Goal: Task Accomplishment & Management: Complete application form

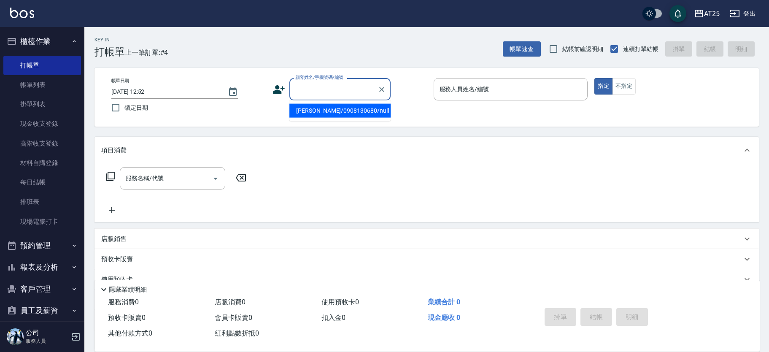
click at [323, 92] on input "顧客姓名/手機號碼/編號" at bounding box center [333, 89] width 81 height 15
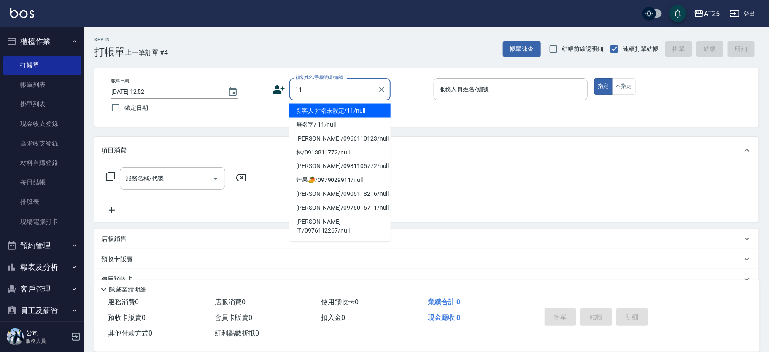
click at [339, 111] on li "新客人 姓名未設定/11/null" at bounding box center [339, 111] width 101 height 14
type input "新客人 姓名未設定/11/null"
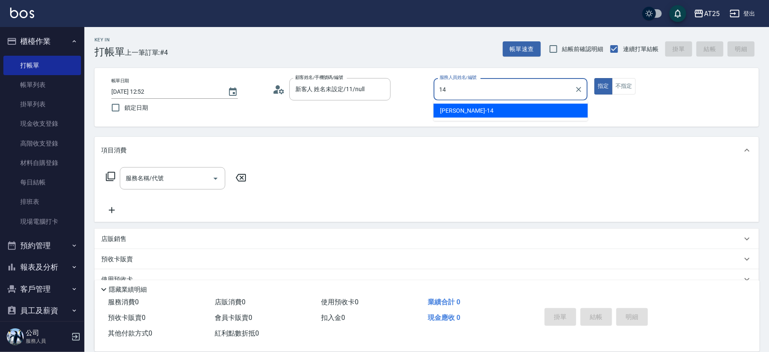
type input "[PERSON_NAME]-14"
type button "true"
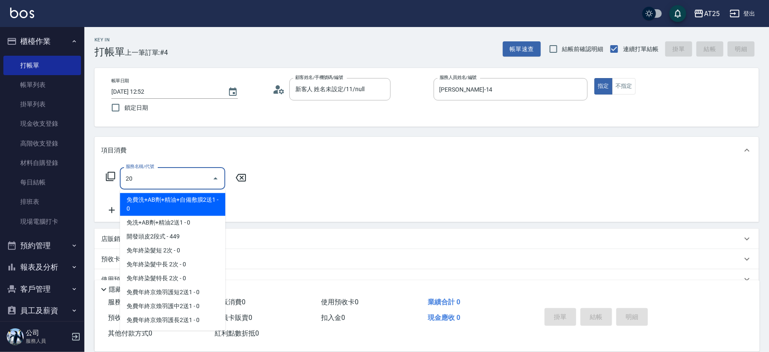
type input "201"
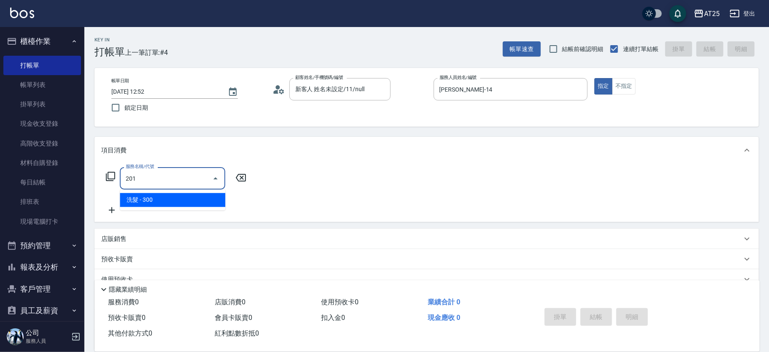
type input "30"
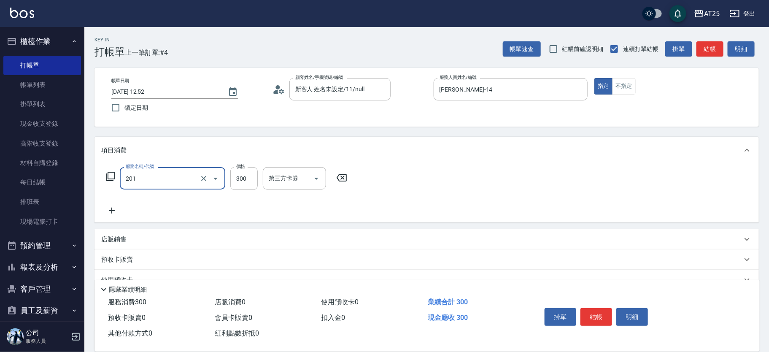
type input "洗髮(201)"
type input "0"
type input "50"
type input "500"
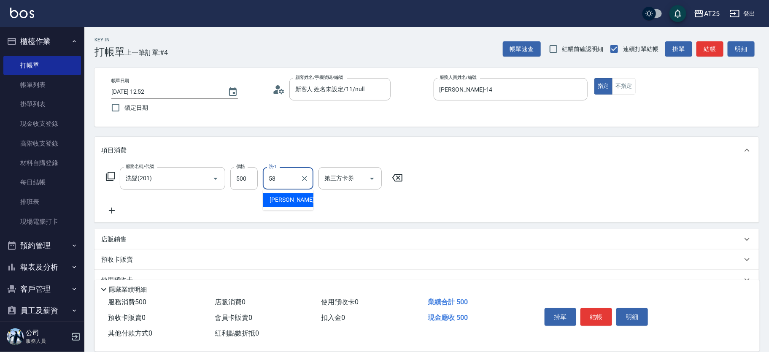
type input "[PERSON_NAME]-58"
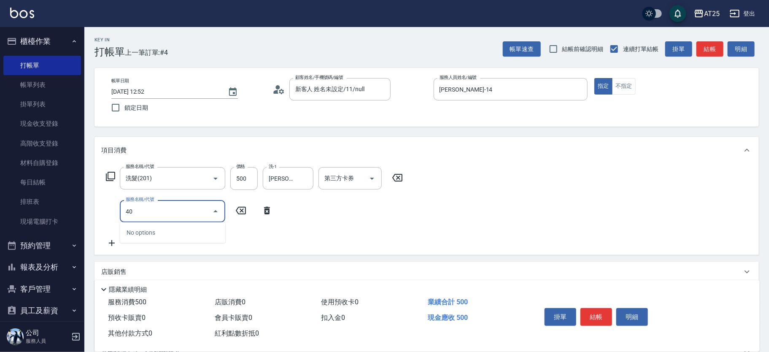
type input "401"
type input "80"
type input "剪髮(401)"
type input "50"
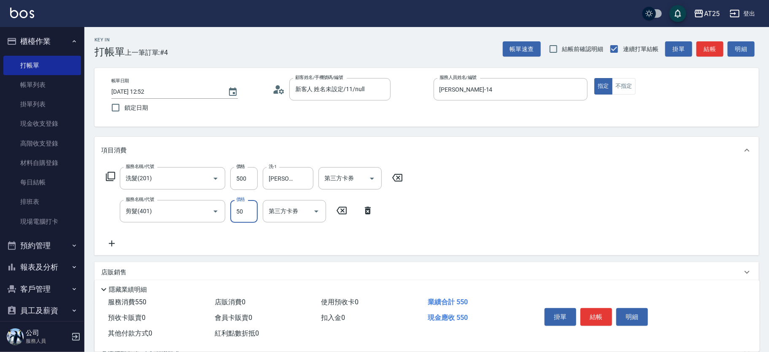
type input "100"
type input "500"
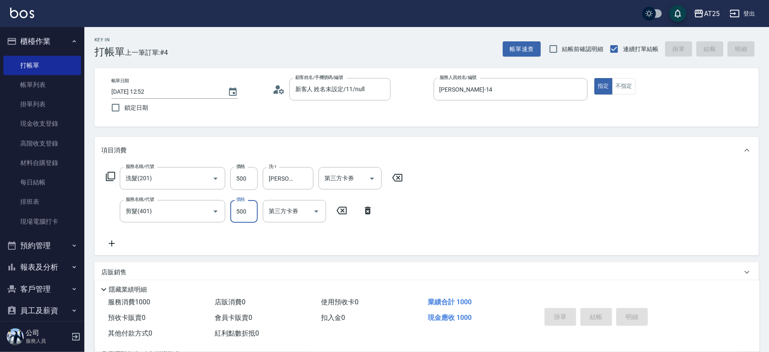
type input "[DATE] 13:53"
type input "0"
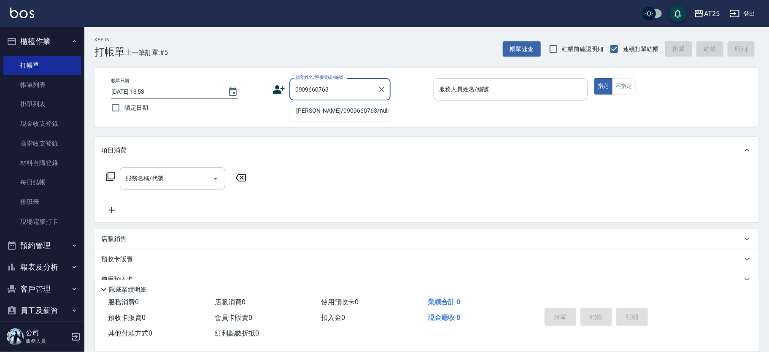
click at [339, 111] on li "[PERSON_NAME]/0909660763/null" at bounding box center [339, 111] width 101 height 14
type input "[PERSON_NAME]/0909660763/null"
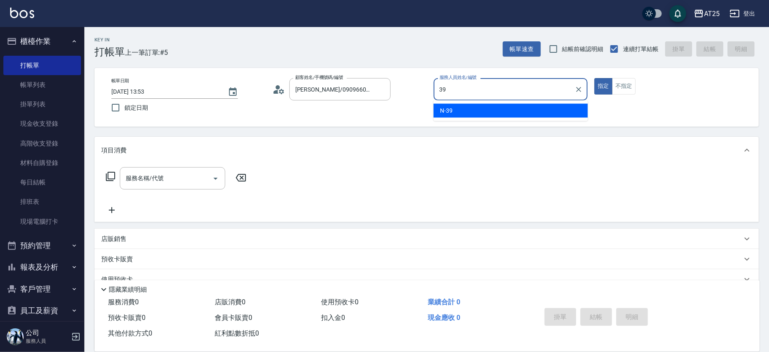
type input "N-39"
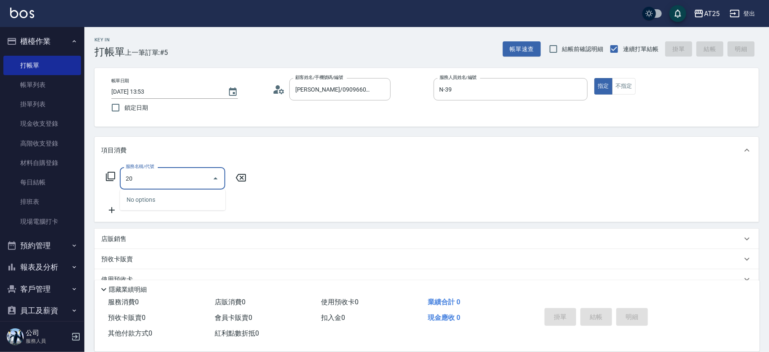
type input "201"
type input "30"
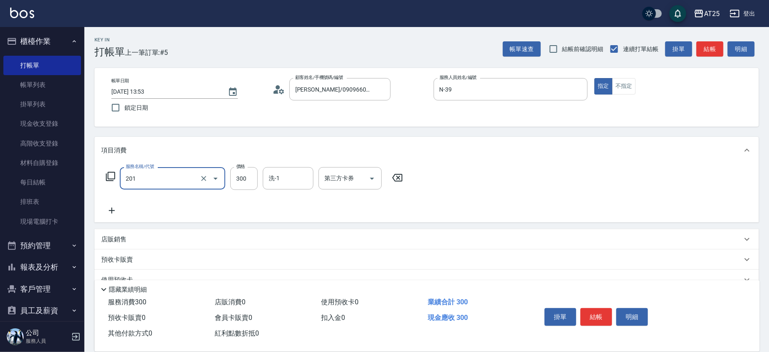
type input "洗髮(201)"
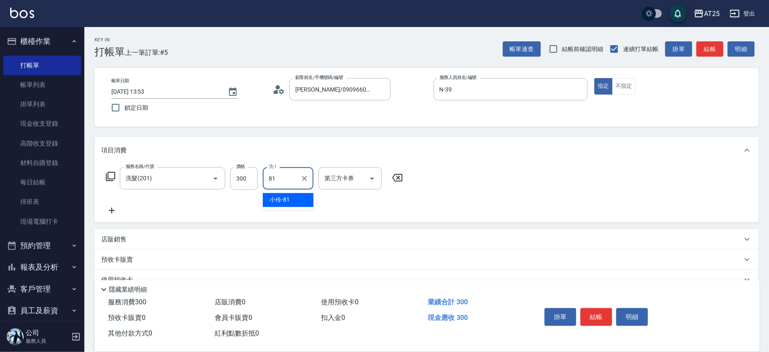
type input "小伶-81"
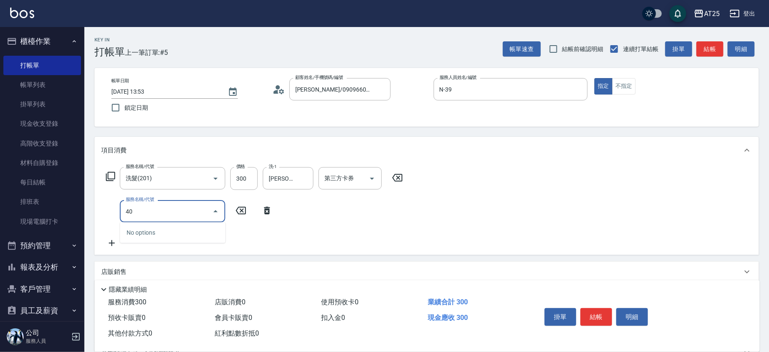
type input "401"
type input "60"
type input "剪髮(401)"
type input "30"
type input "20"
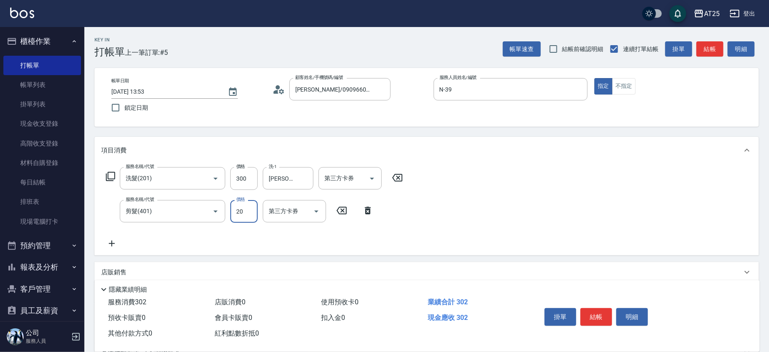
type input "50"
type input "200"
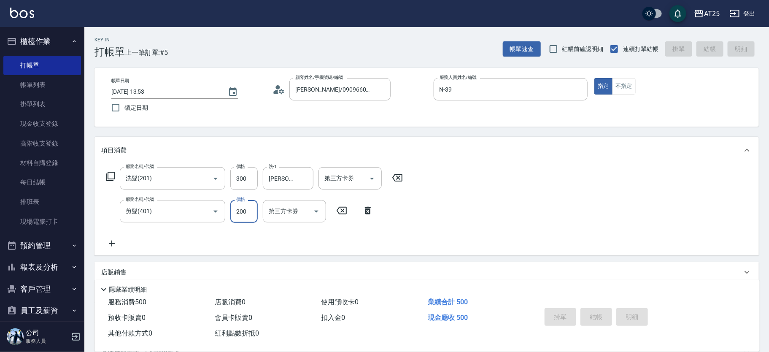
type input "2025/09/13 13:54"
type input "0"
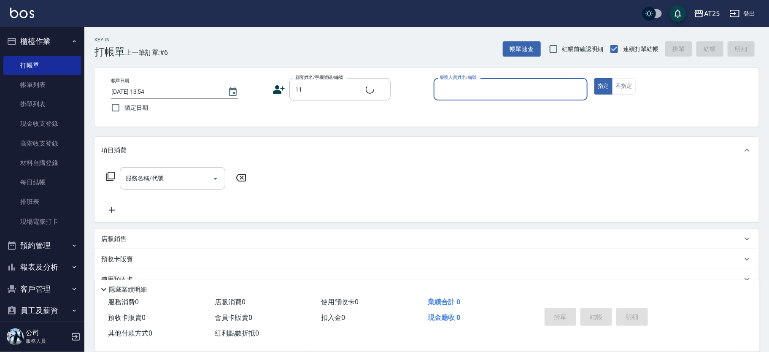
type input "新客人 姓名未設定/11/null"
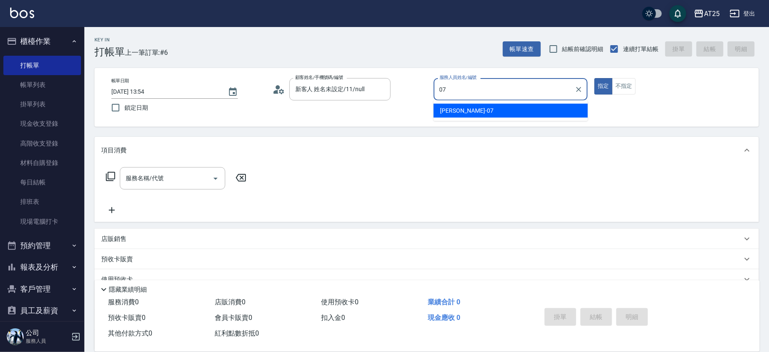
type input "Cooper-07"
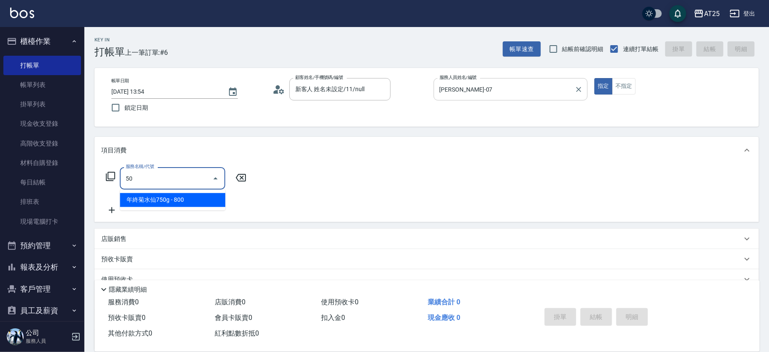
type input "501"
type input "100"
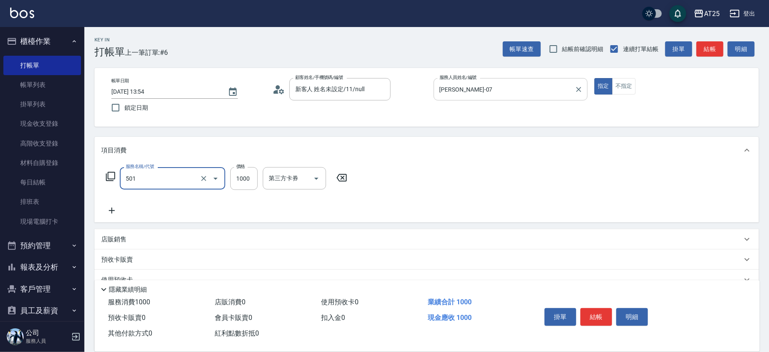
type input "染髮(501)"
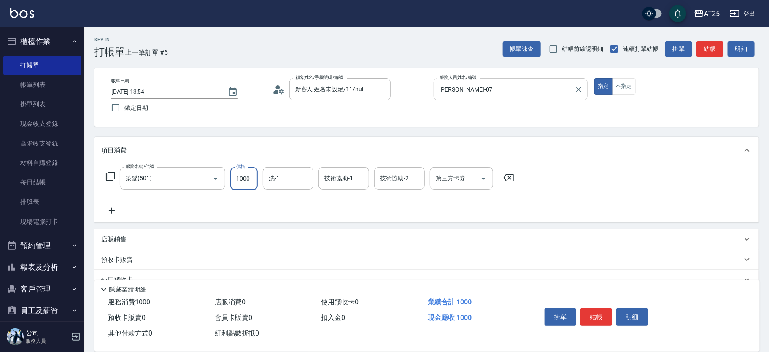
type input "0"
type input "16"
type input "10"
type input "1680"
type input "160"
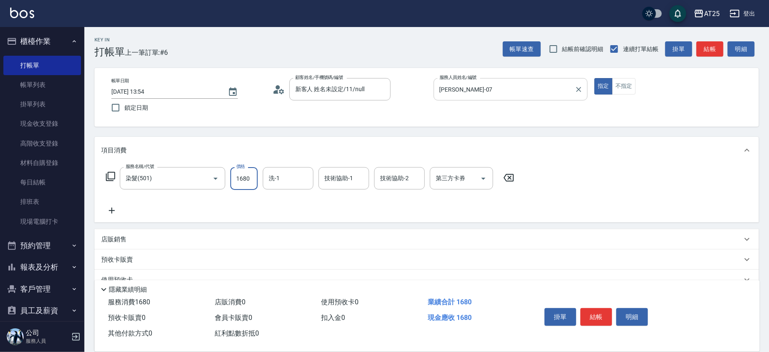
type input "1680"
type input "小祐-117"
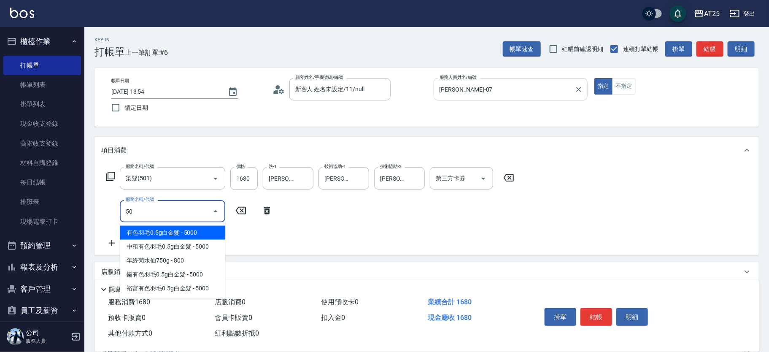
type input "501"
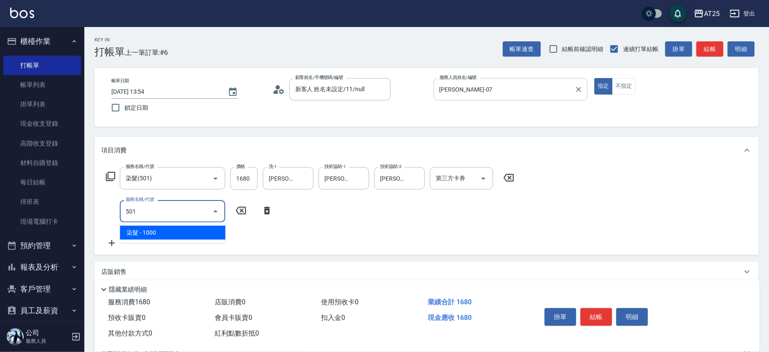
type input "260"
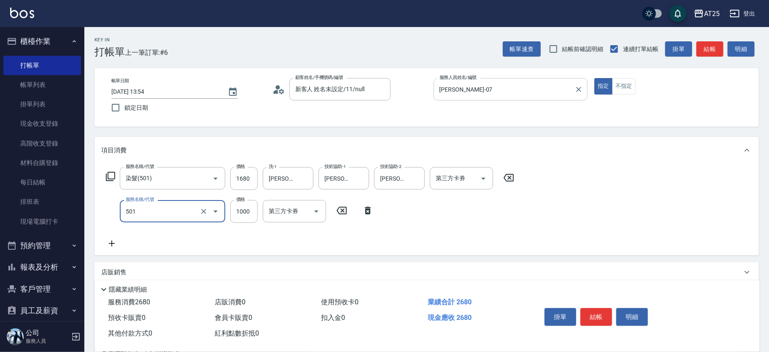
type input "染髮(501)"
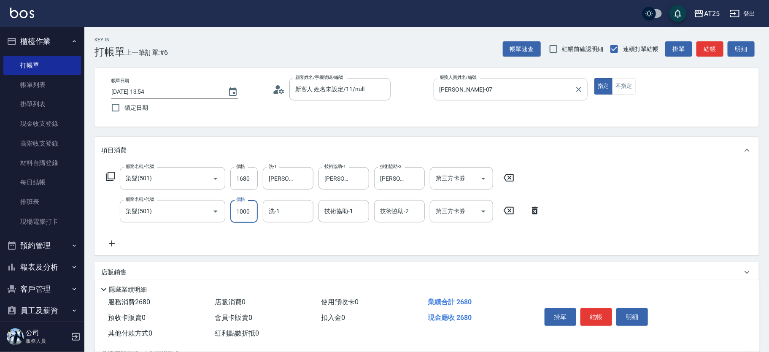
type input "160"
type input "0"
type input "小祐-117"
click at [304, 217] on input "洗-1" at bounding box center [287, 211] width 43 height 15
type input "小祐-117"
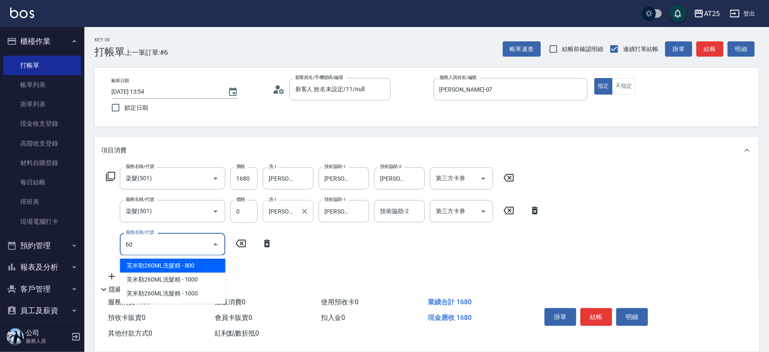
type input "601"
type input "260"
type input "自備護髮(1000上)(601)"
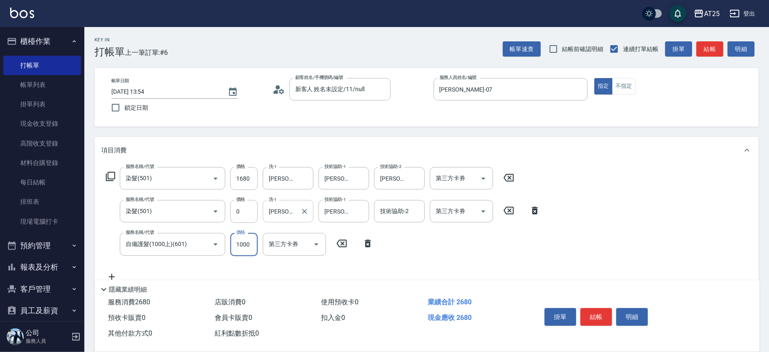
type input "160"
type input "180"
type input "1800"
type input "340"
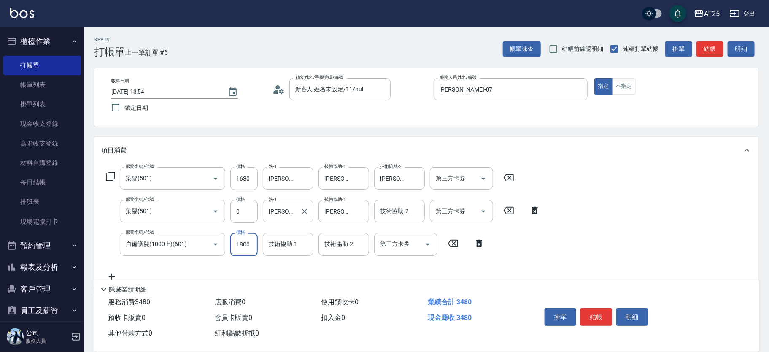
type input "1800"
type input "小祐-117"
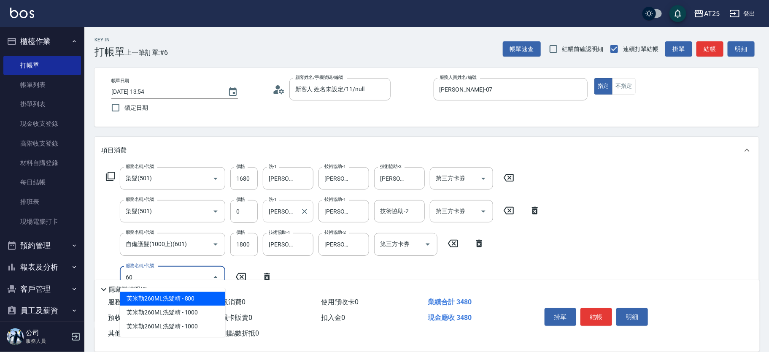
type input "601"
type input "440"
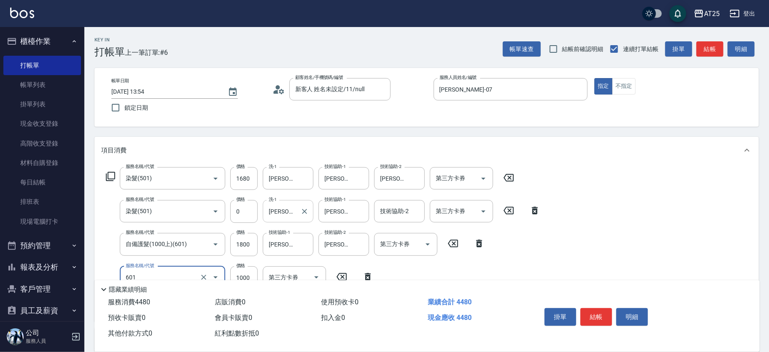
type input "自備護髮(1000上)(601)"
type input "0"
type input "340"
type input "0"
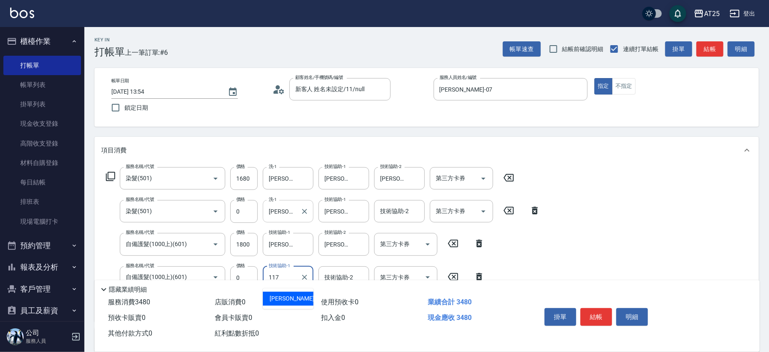
type input "小祐-117"
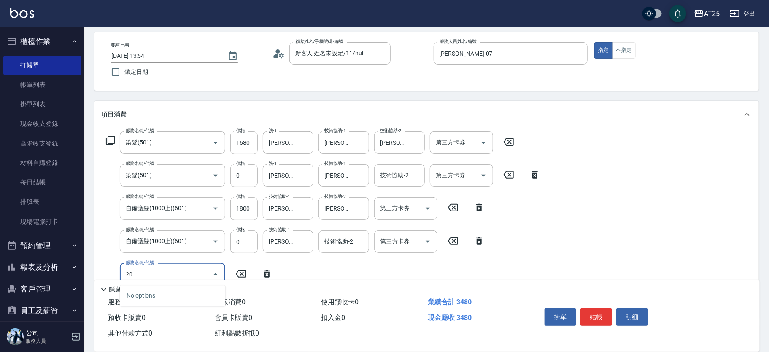
type input "201"
type input "370"
type input "洗髮(201)"
type input "340"
type input "0"
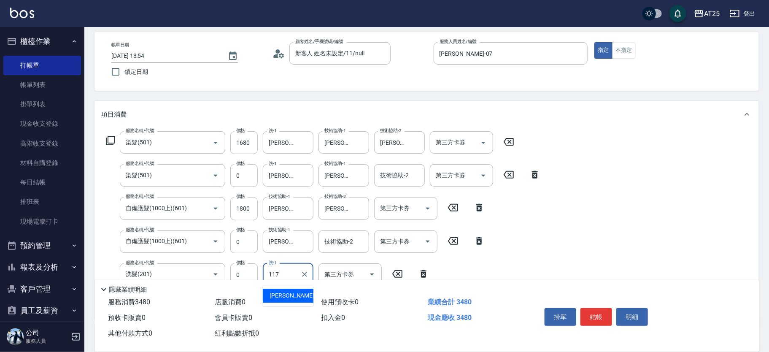
type input "小祐-117"
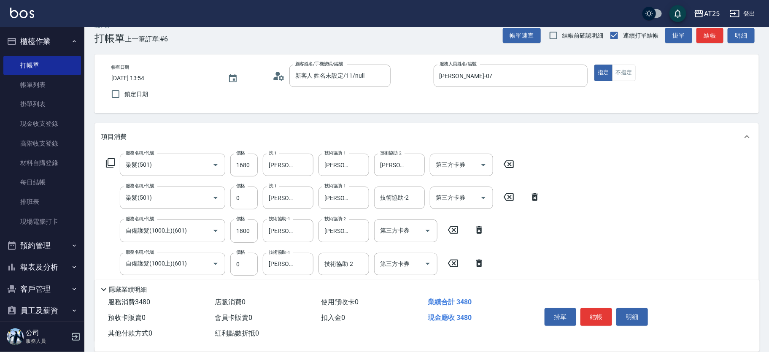
scroll to position [0, 0]
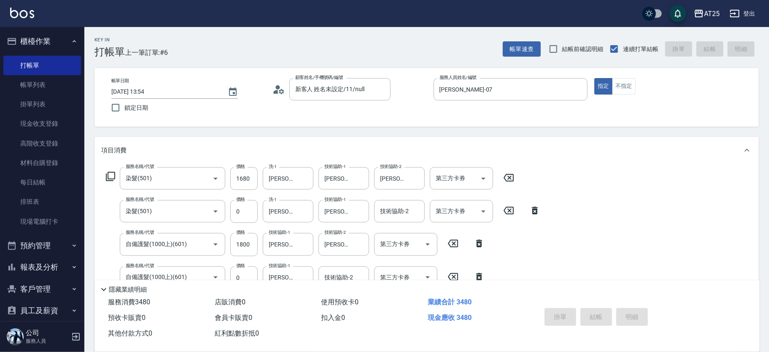
type input "2025/09/13 14:21"
type input "0"
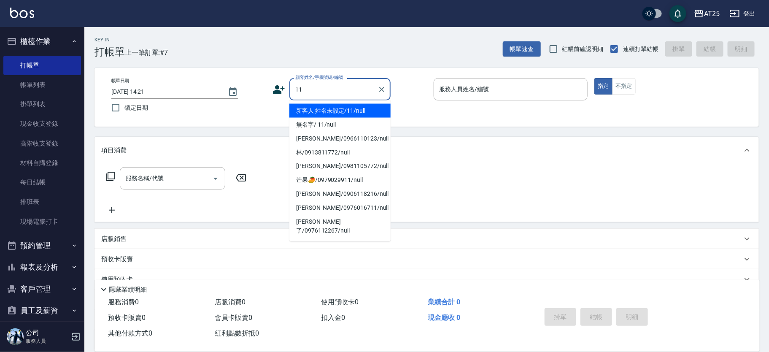
type input "新客人 姓名未設定/11/null"
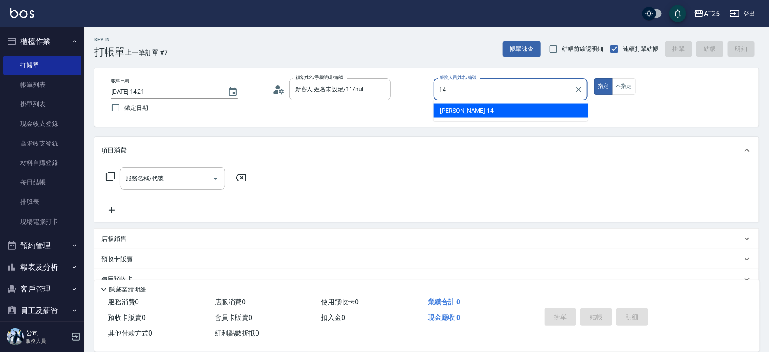
type input "Ken-14"
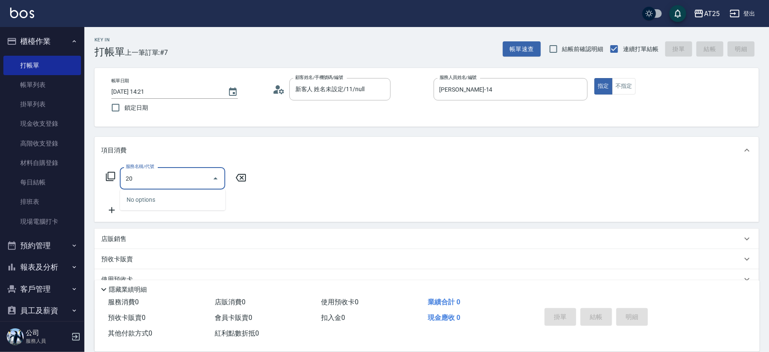
type input "201"
type input "30"
type input "洗髮(201)"
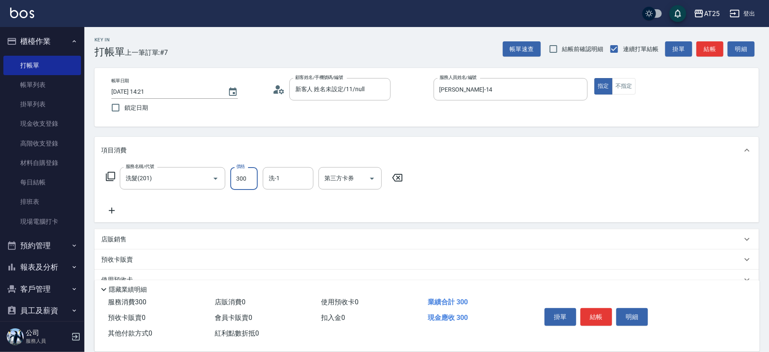
type input "0"
type input "40"
type input "400"
type input "小宇-58"
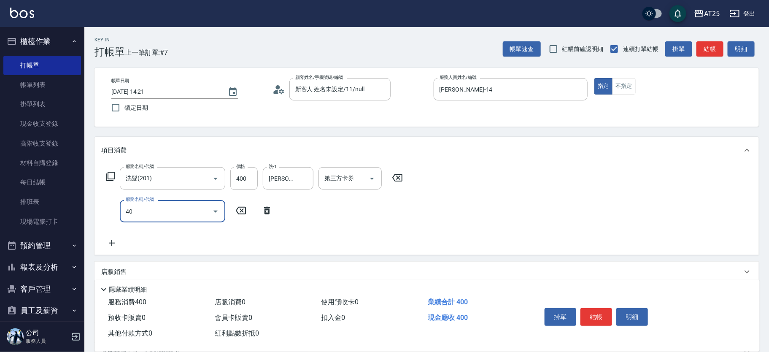
type input "401"
type input "70"
type input "剪髮(401)"
type input "40"
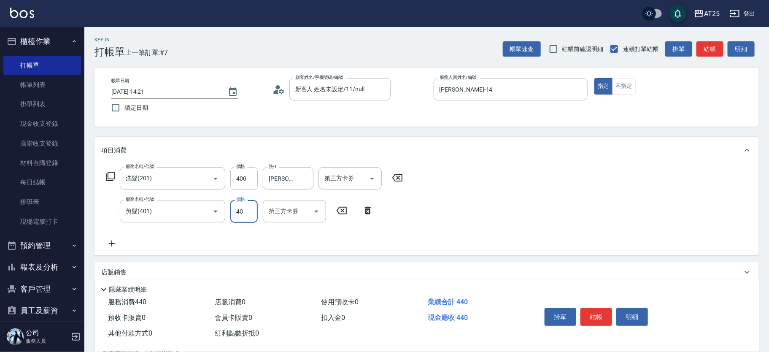
type input "80"
type input "400"
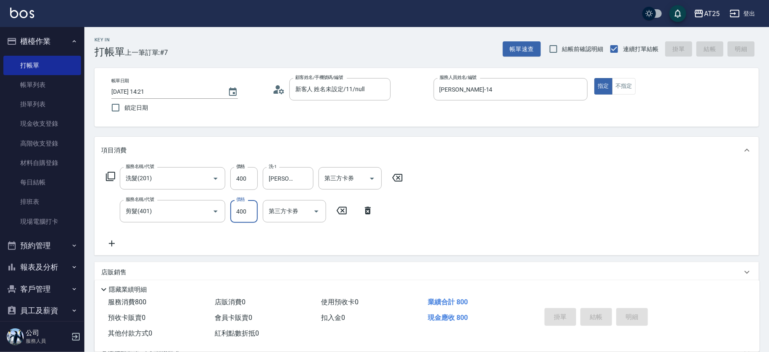
type input "0"
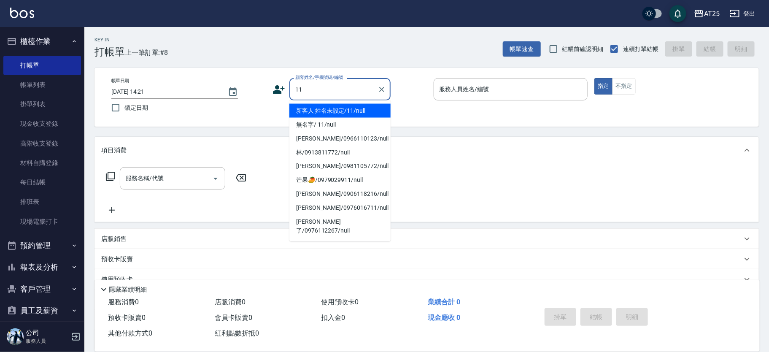
type input "新客人 姓名未設定/11/null"
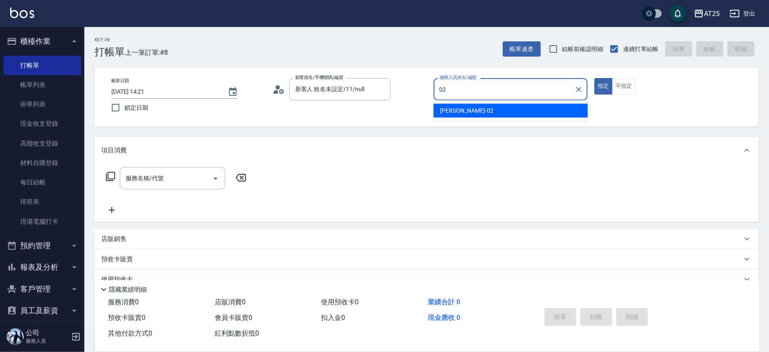
type input "Vivian-02"
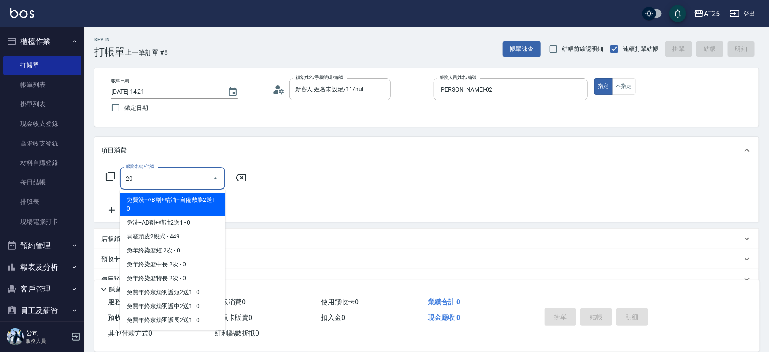
type input "201"
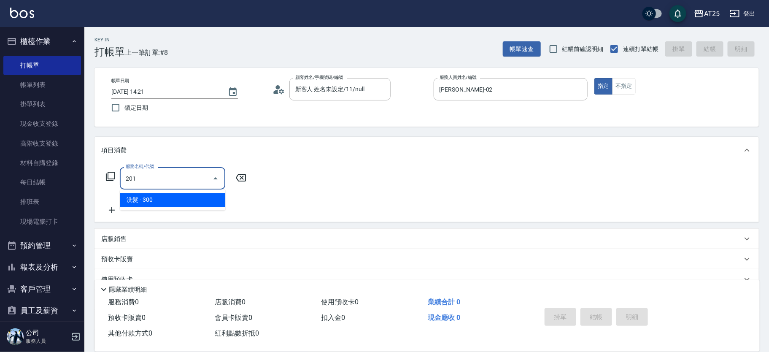
type input "30"
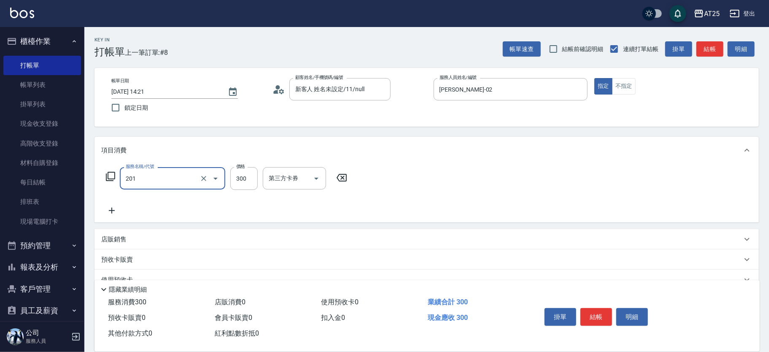
type input "洗髮(201)"
type input "0"
type input "22"
type input "20"
type input "229"
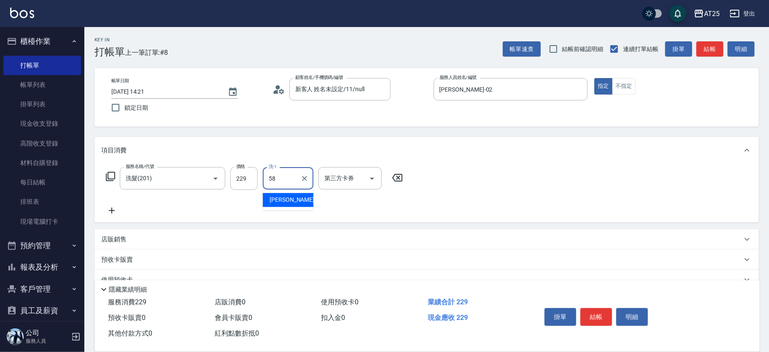
type input "小宇-58"
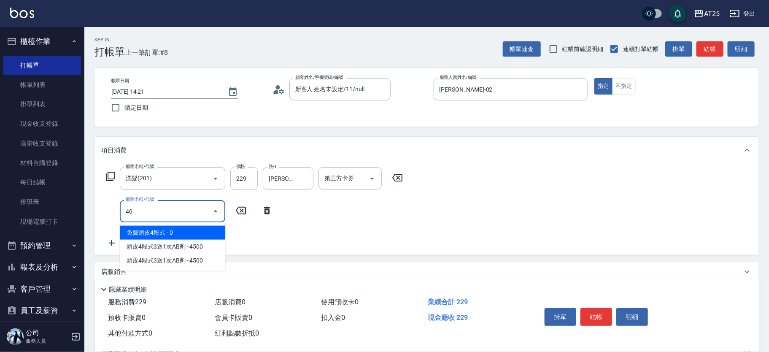
type input "401"
type input "50"
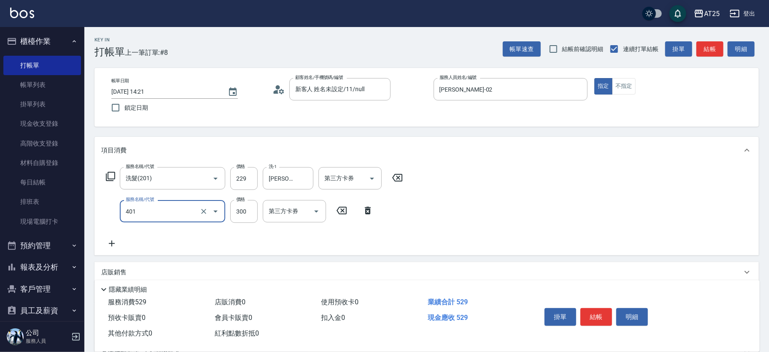
type input "剪髮(401)"
type input "20"
type input "22"
type input "40"
type input "229"
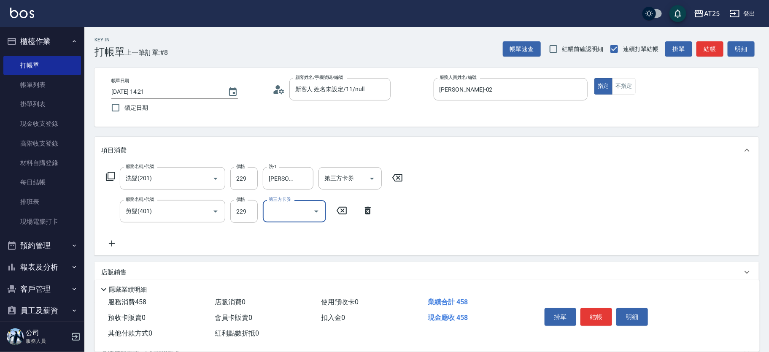
scroll to position [100, 0]
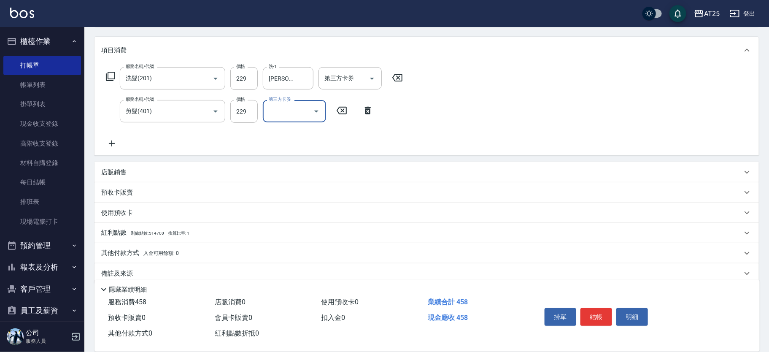
click at [165, 170] on div "店販銷售" at bounding box center [421, 172] width 640 height 9
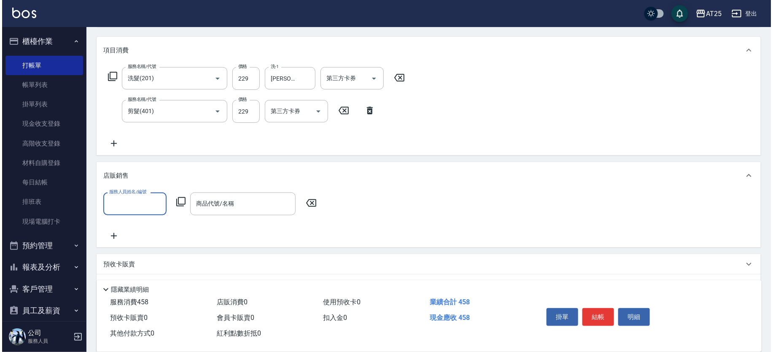
scroll to position [0, 0]
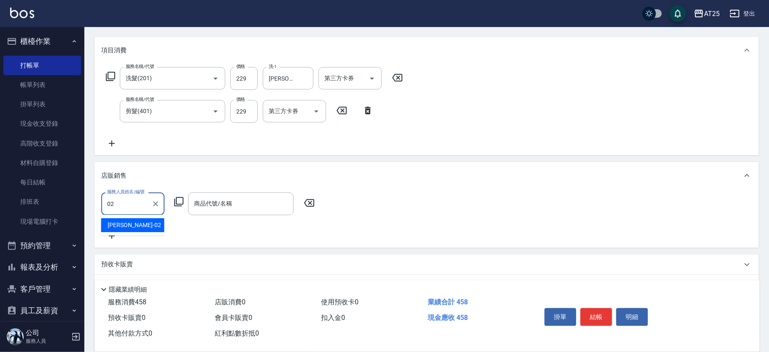
type input "Vivian-02"
click at [182, 206] on div "服務人員姓名/編號 Vivian-02 服務人員姓名/編號 商品代號/名稱 商品代號/名稱" at bounding box center [210, 203] width 218 height 22
click at [174, 202] on icon at bounding box center [179, 201] width 10 height 10
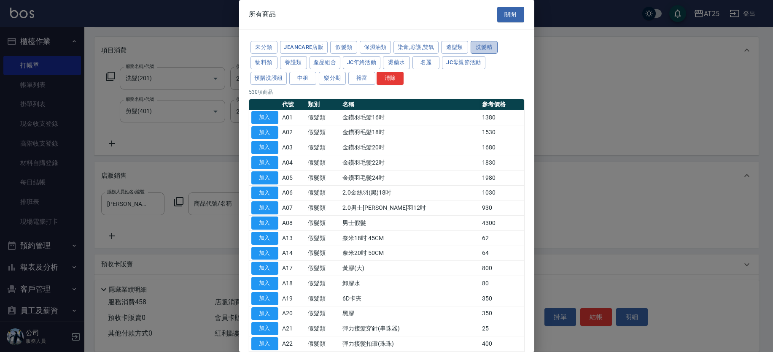
click at [481, 51] on button "洗髮精" at bounding box center [483, 47] width 27 height 13
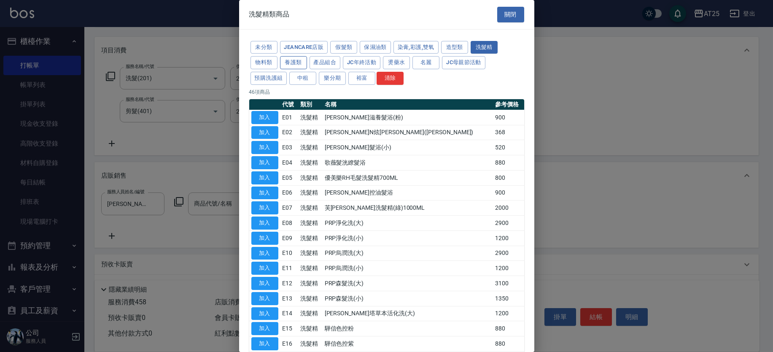
click at [300, 62] on button "養護類" at bounding box center [293, 62] width 27 height 13
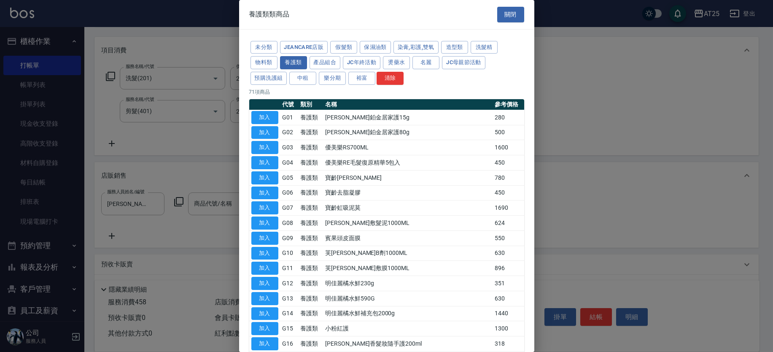
drag, startPoint x: 536, startPoint y: 99, endPoint x: 516, endPoint y: 244, distance: 145.9
click at [516, 244] on div "養護類類商品 關閉 未分類 JeanCare店販 假髮類 保濕油類 染膏,彩護,雙氧 造型類 洗髮精 物料類 養護類 產品組合 JC年終活動 燙藥水 名麗 J…" at bounding box center [386, 176] width 773 height 352
click at [315, 61] on button "產品組合" at bounding box center [324, 62] width 31 height 13
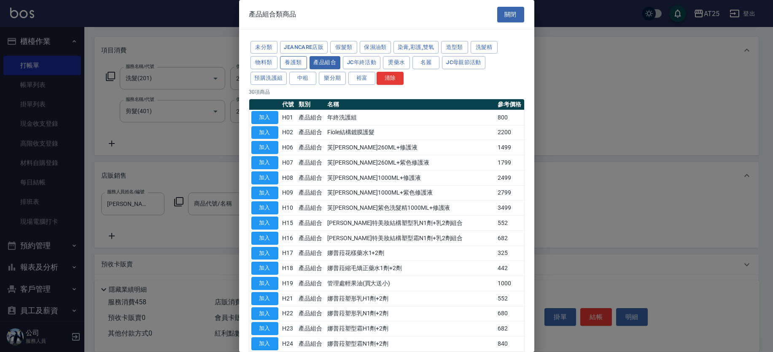
click at [298, 61] on button "養護類" at bounding box center [293, 62] width 27 height 13
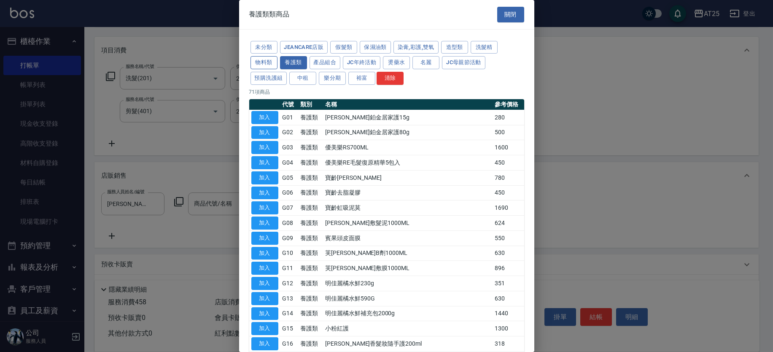
click at [274, 64] on button "物料類" at bounding box center [263, 62] width 27 height 13
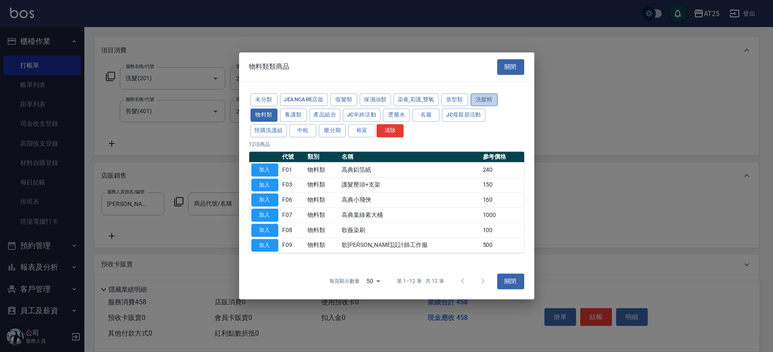
click at [481, 97] on button "洗髮精" at bounding box center [483, 99] width 27 height 13
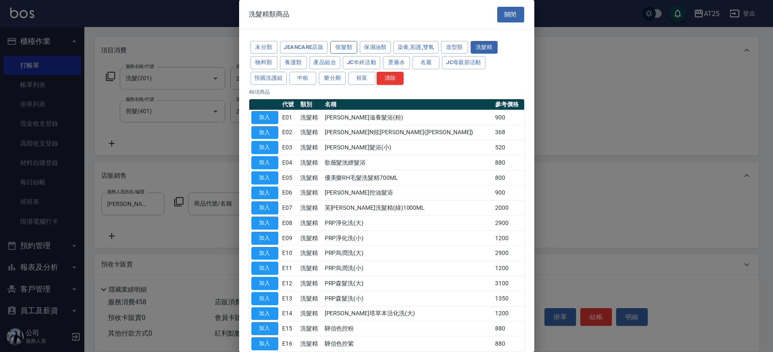
click at [347, 47] on button "假髮類" at bounding box center [343, 47] width 27 height 13
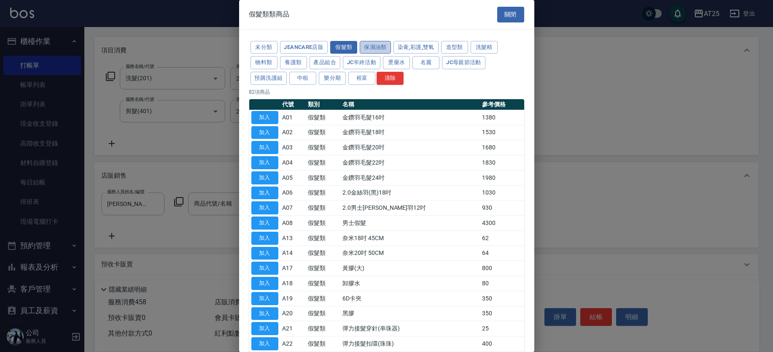
click at [372, 48] on button "保濕油類" at bounding box center [375, 47] width 31 height 13
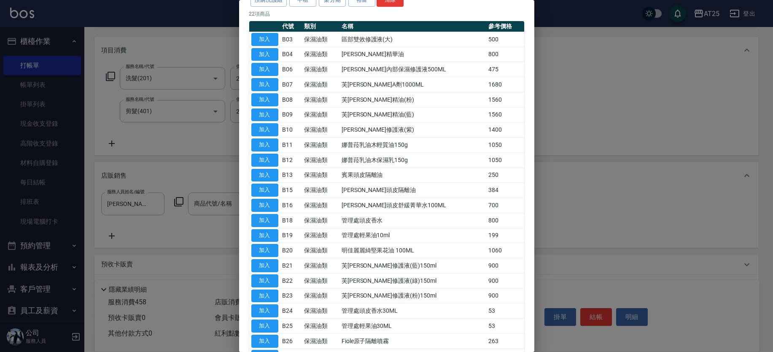
scroll to position [135, 0]
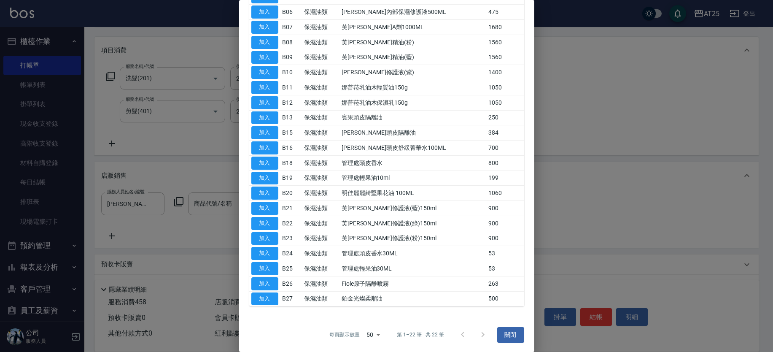
click at [534, 270] on div "保濕油類類商品 關閉 未分類 JeanCare店販 假髮類 保濕油類 染膏,彩護,雙氧 造型類 洗髮精 物料類 養護類 產品組合 JC年終活動 燙藥水 名麗 …" at bounding box center [386, 176] width 295 height 352
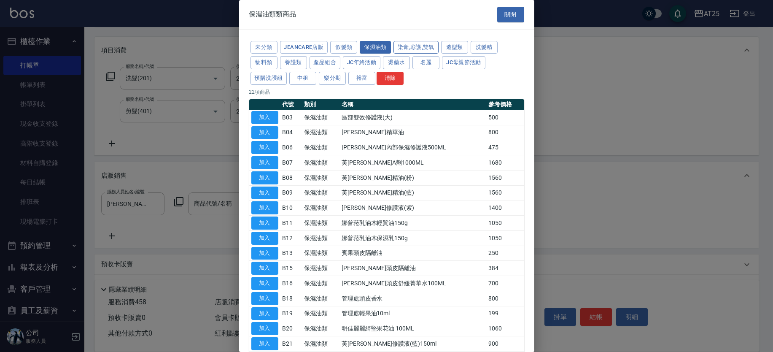
click at [436, 48] on button "染膏,彩護,雙氧" at bounding box center [415, 47] width 45 height 13
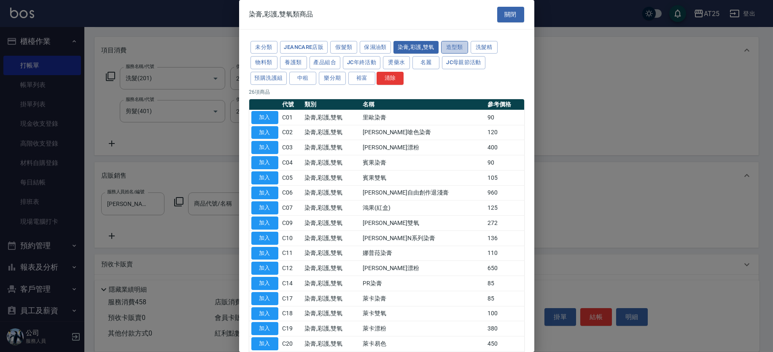
click at [457, 50] on button "造型類" at bounding box center [454, 47] width 27 height 13
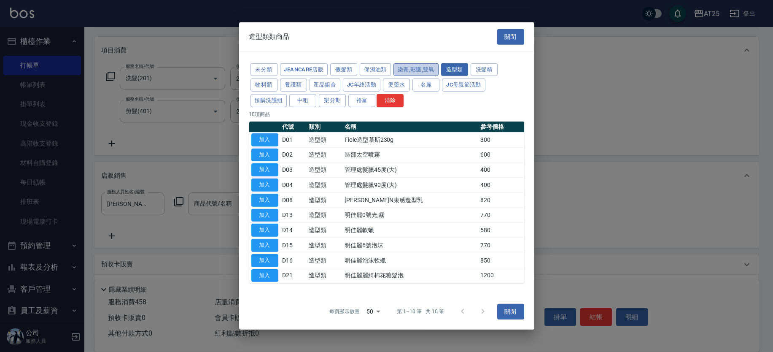
click at [422, 67] on button "染膏,彩護,雙氧" at bounding box center [415, 69] width 45 height 13
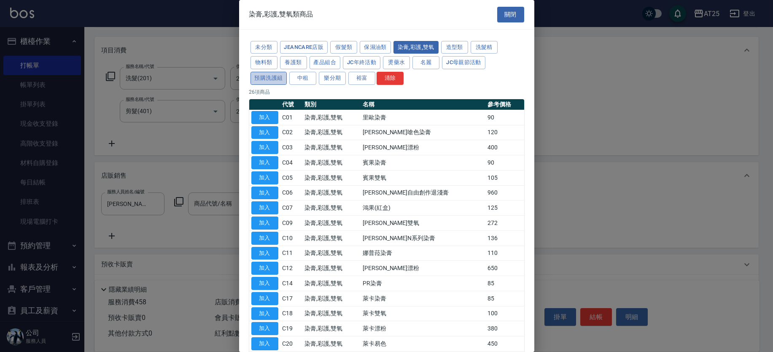
click at [271, 78] on button "預購洗護組" at bounding box center [268, 78] width 37 height 13
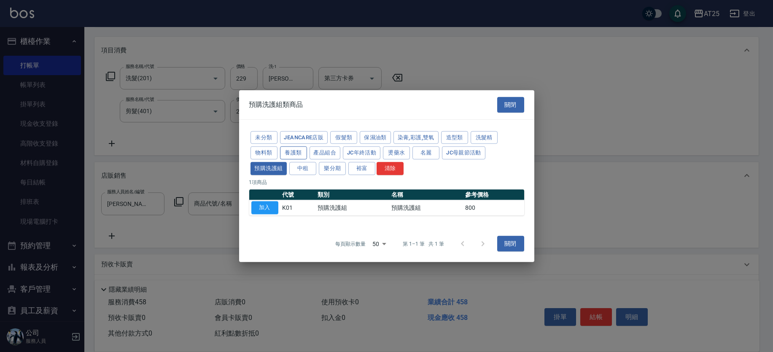
click at [301, 153] on button "養護類" at bounding box center [293, 152] width 27 height 13
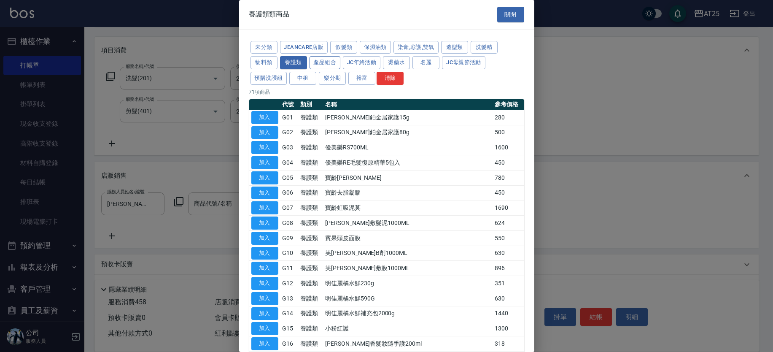
click at [325, 61] on button "產品組合" at bounding box center [324, 62] width 31 height 13
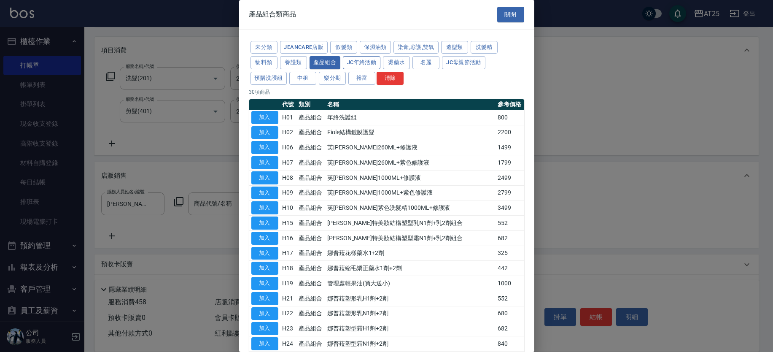
click at [368, 63] on button "JC年終活動" at bounding box center [362, 62] width 38 height 13
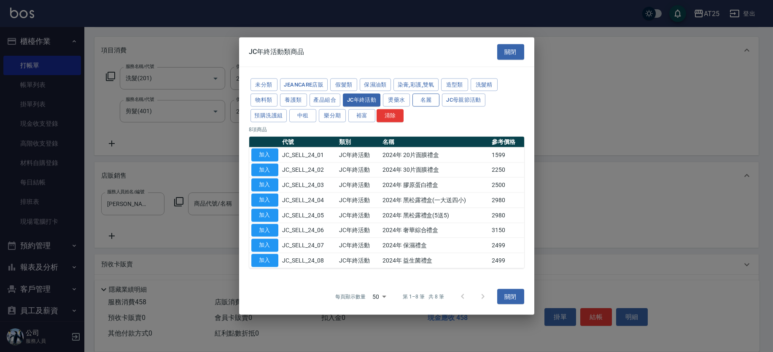
click at [438, 101] on button "名麗" at bounding box center [425, 100] width 27 height 13
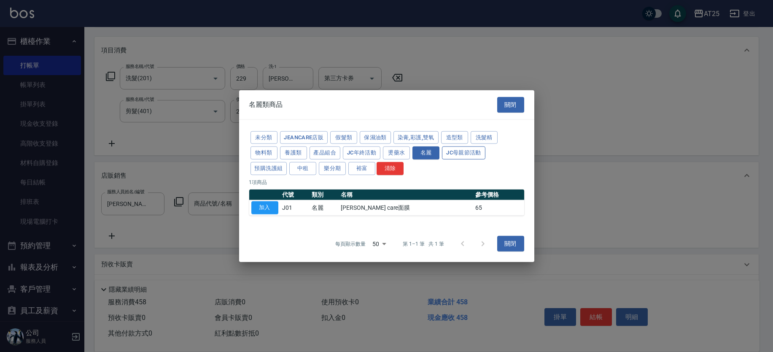
click at [468, 153] on button "JC母親節活動" at bounding box center [463, 152] width 43 height 13
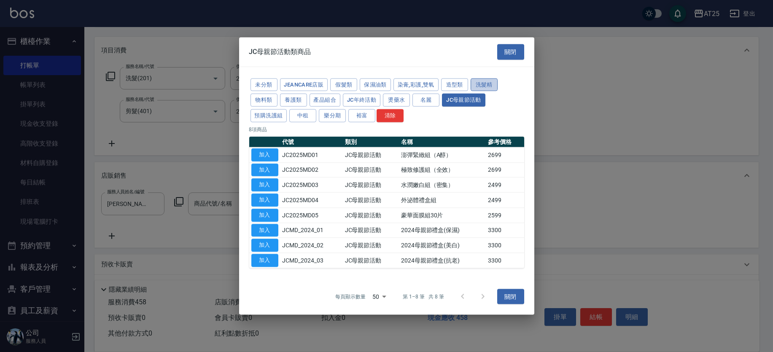
click at [484, 81] on button "洗髮精" at bounding box center [483, 84] width 27 height 13
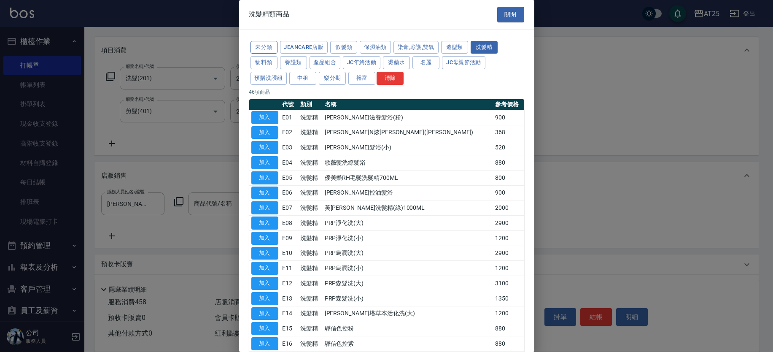
click at [268, 46] on button "未分類" at bounding box center [263, 47] width 27 height 13
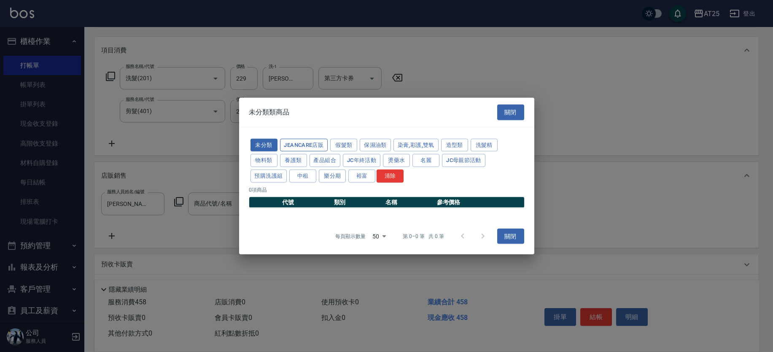
click at [301, 147] on button "JeanCare店販" at bounding box center [304, 144] width 48 height 13
click at [338, 144] on button "假髮類" at bounding box center [343, 144] width 27 height 13
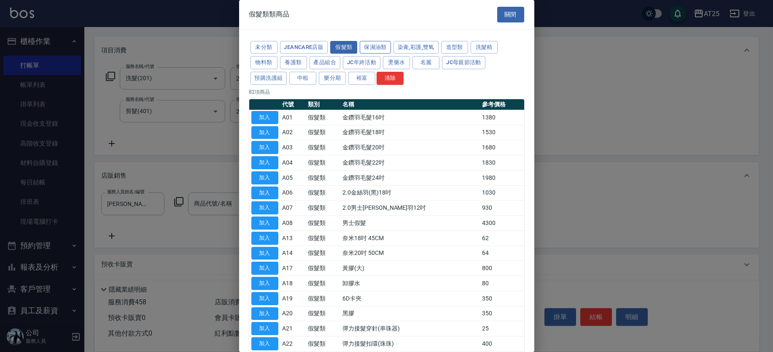
click at [374, 46] on button "保濕油類" at bounding box center [375, 47] width 31 height 13
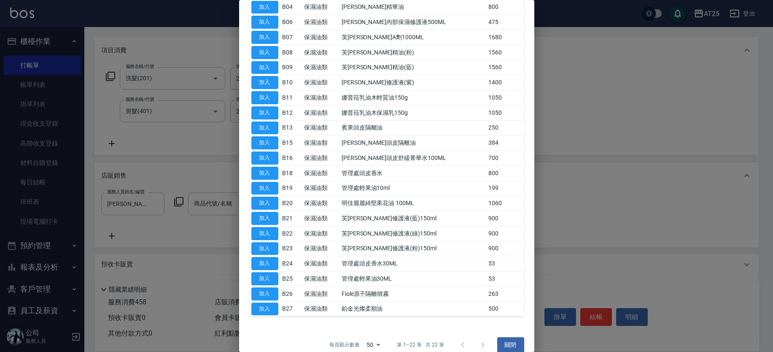
scroll to position [128, 0]
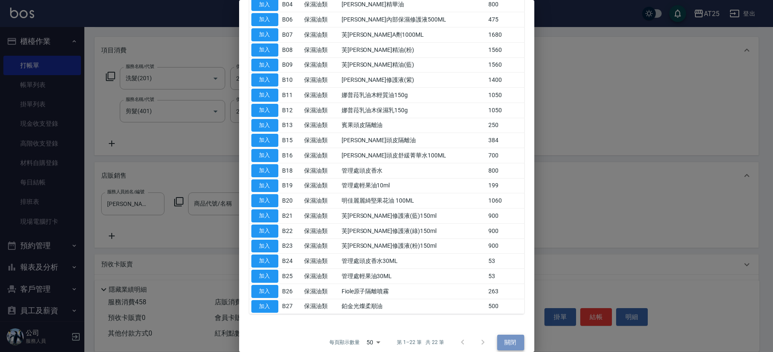
click at [505, 338] on button "關閉" at bounding box center [510, 342] width 27 height 16
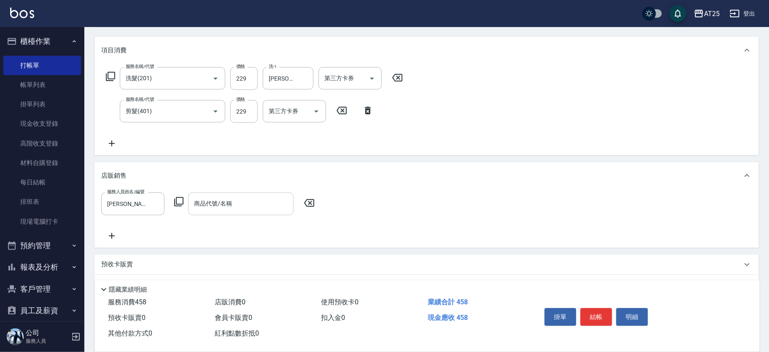
click at [253, 198] on input "商品代號/名稱" at bounding box center [241, 203] width 98 height 15
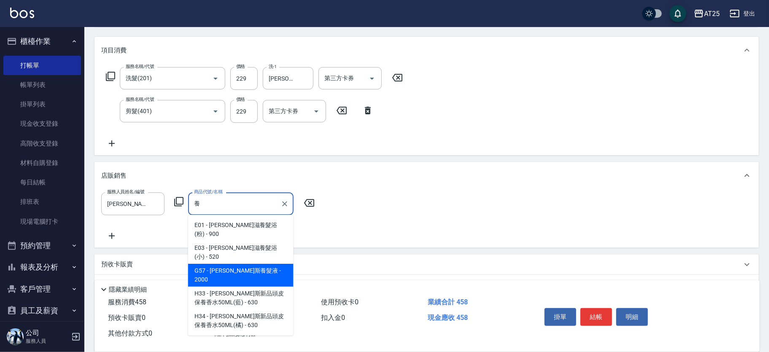
click at [251, 254] on span "E03 - 里歐真澄滋養髮浴(小) - 520" at bounding box center [240, 252] width 105 height 23
type input "里歐真澄滋養髮浴(小)"
type input "90"
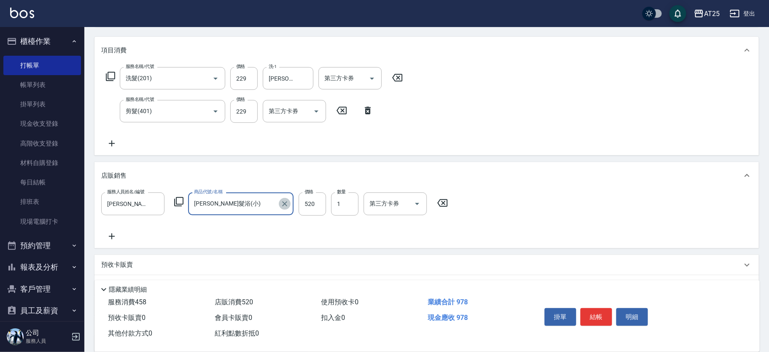
click at [289, 201] on button "Clear" at bounding box center [285, 204] width 12 height 12
type input "40"
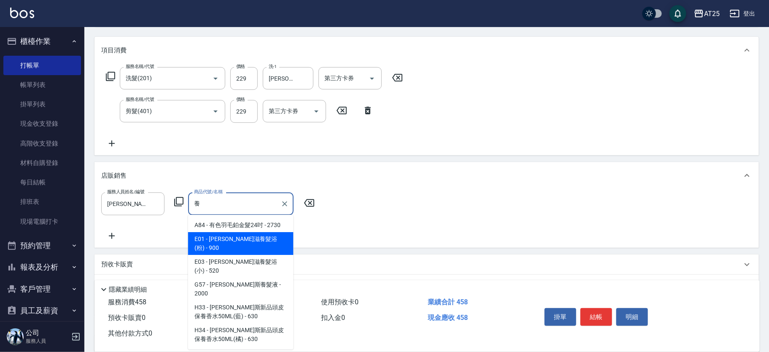
click at [259, 255] on span "E03 - 里歐真澄滋養髮浴(小) - 520" at bounding box center [240, 266] width 105 height 23
type input "里歐真澄滋養髮浴(小)"
type input "90"
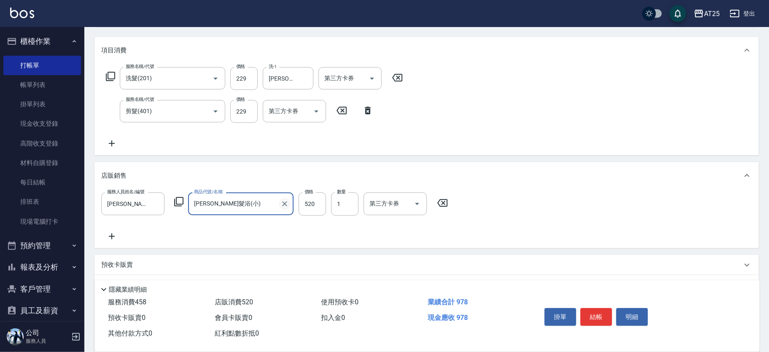
click at [282, 200] on icon "Clear" at bounding box center [284, 203] width 8 height 8
type input "40"
click at [180, 197] on icon at bounding box center [178, 201] width 9 height 9
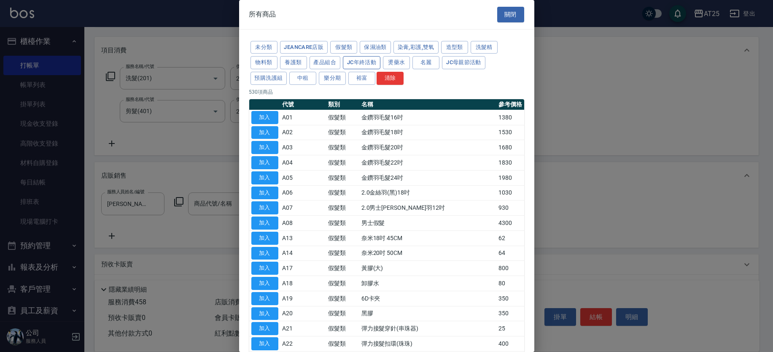
click at [360, 56] on button "JC年終活動" at bounding box center [362, 62] width 38 height 13
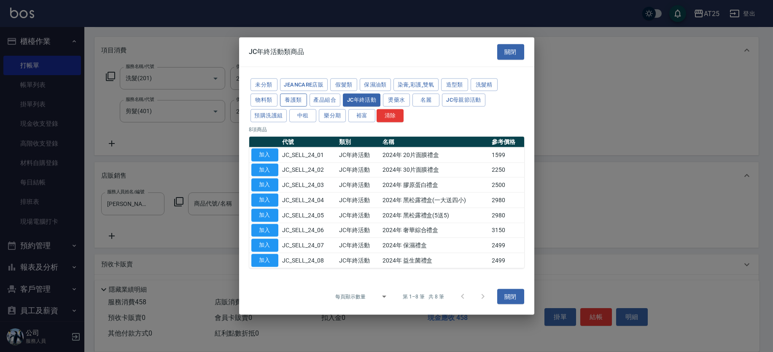
click at [298, 104] on button "養護類" at bounding box center [293, 100] width 27 height 13
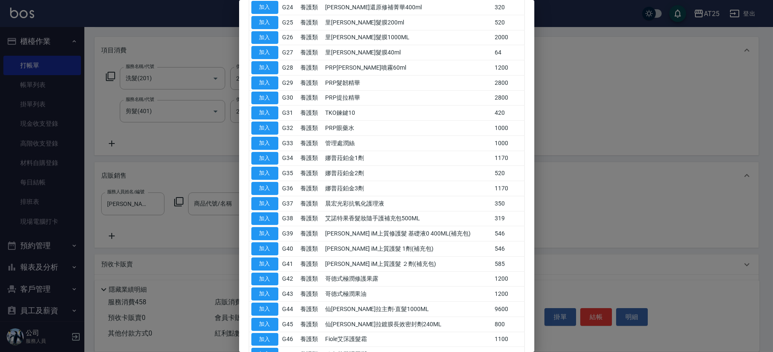
scroll to position [473, 0]
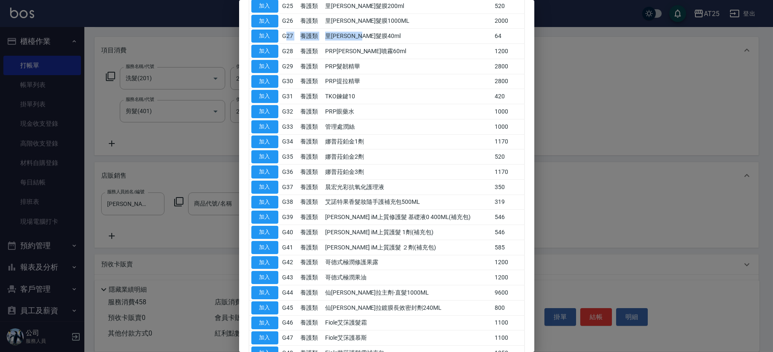
drag, startPoint x: 287, startPoint y: 37, endPoint x: 385, endPoint y: 36, distance: 98.7
click at [385, 36] on tr "加入 G27 養護類 里歐晶亮髮膜40ml 64" at bounding box center [386, 36] width 275 height 15
click at [414, 60] on td "PRP髮韌精華" at bounding box center [407, 66] width 169 height 15
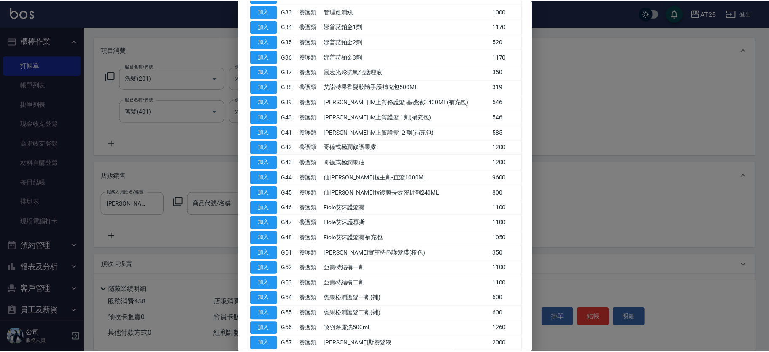
scroll to position [858, 0]
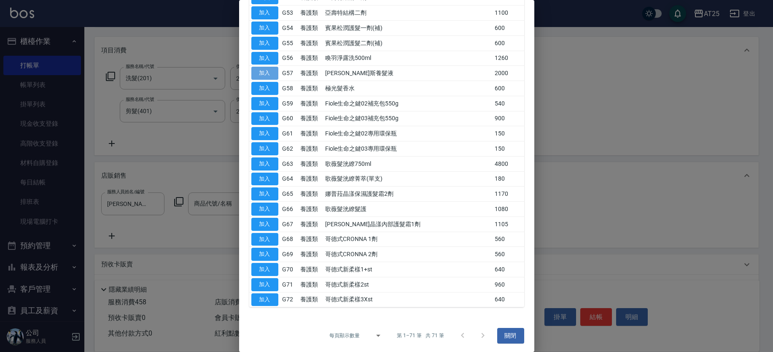
click at [269, 73] on button "加入" at bounding box center [264, 73] width 27 height 13
type input "喬娜斯養髮液"
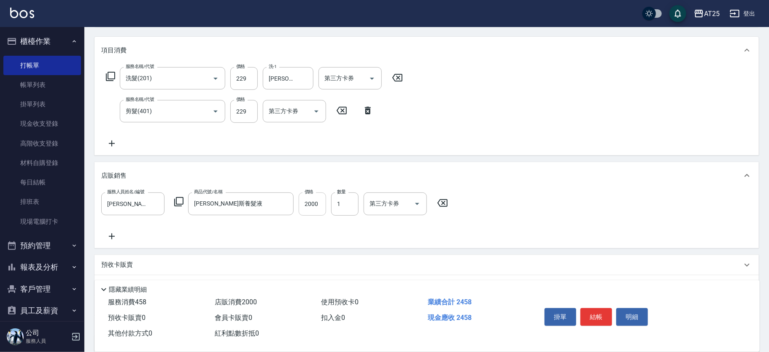
click at [318, 206] on input "2000" at bounding box center [311, 203] width 27 height 23
type input "40"
type input "16"
type input "60"
type input "160"
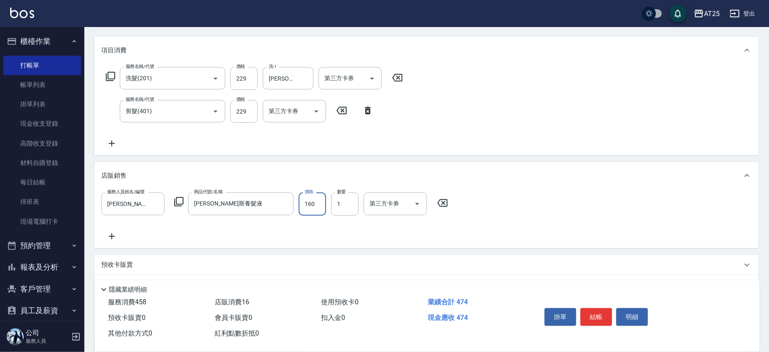
type input "200"
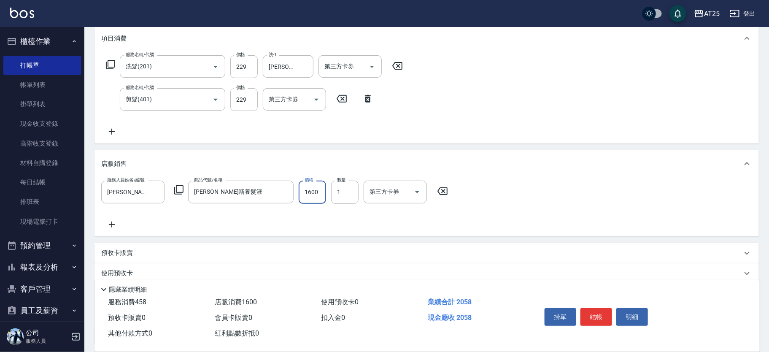
scroll to position [183, 0]
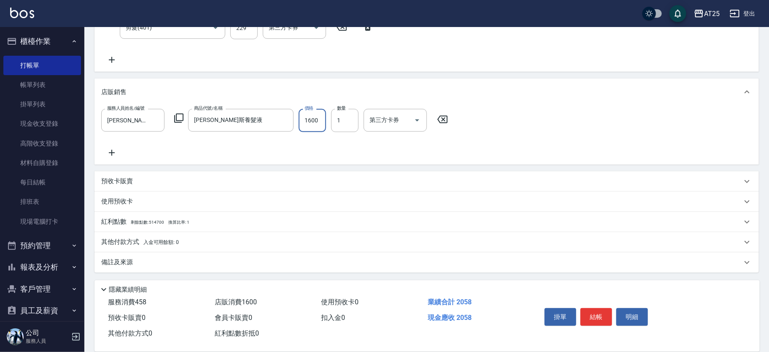
type input "1600"
click at [124, 237] on p "其他付款方式 入金可用餘額: 0" at bounding box center [140, 241] width 78 height 9
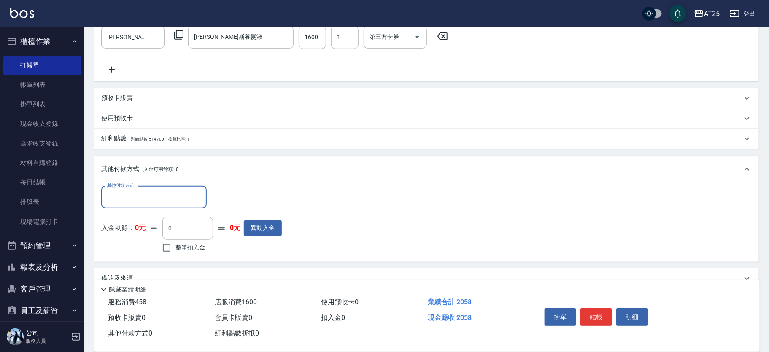
scroll to position [282, 0]
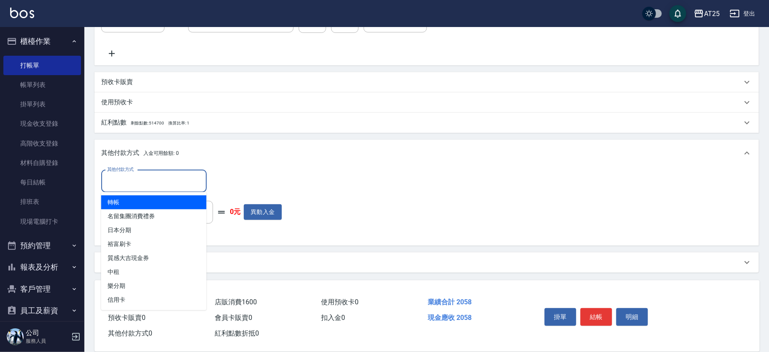
click at [141, 185] on input "其他付款方式" at bounding box center [154, 181] width 98 height 15
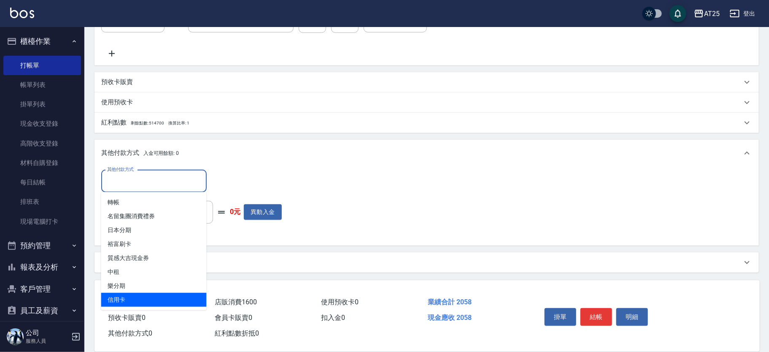
click at [140, 301] on span "信用卡" at bounding box center [153, 300] width 105 height 14
type input "信用卡"
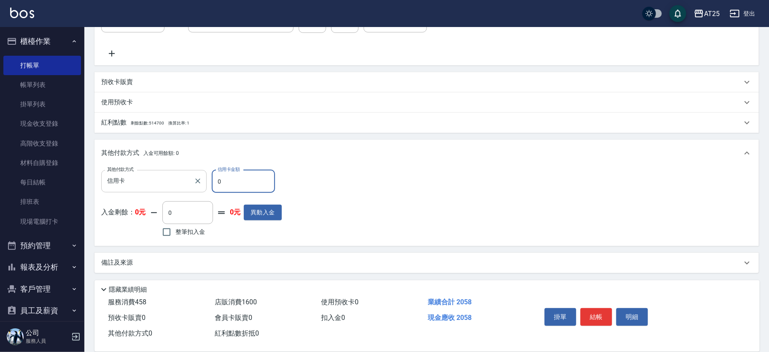
drag, startPoint x: 236, startPoint y: 180, endPoint x: 164, endPoint y: 175, distance: 71.8
click at [164, 175] on div "其他付款方式 信用卡 其他付款方式 信用卡金額 0 信用卡金額" at bounding box center [191, 181] width 180 height 23
type input "20"
type input "180"
type input "205"
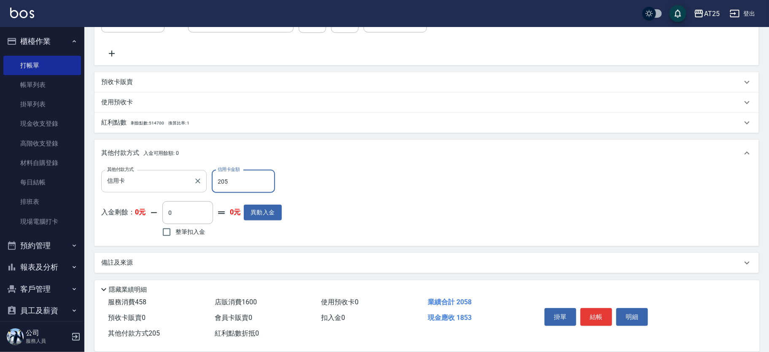
type input "0"
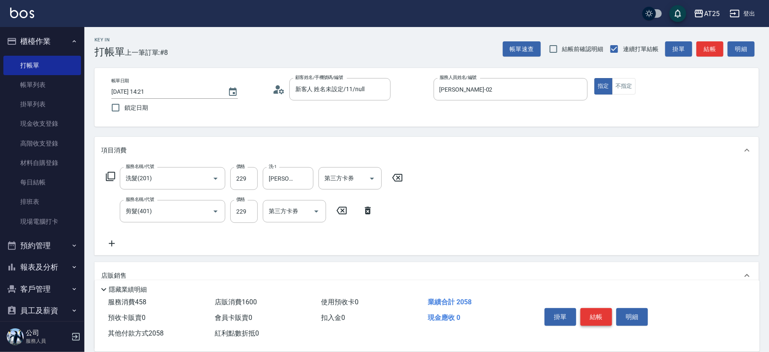
type input "2058"
click at [607, 311] on button "結帳" at bounding box center [596, 317] width 32 height 18
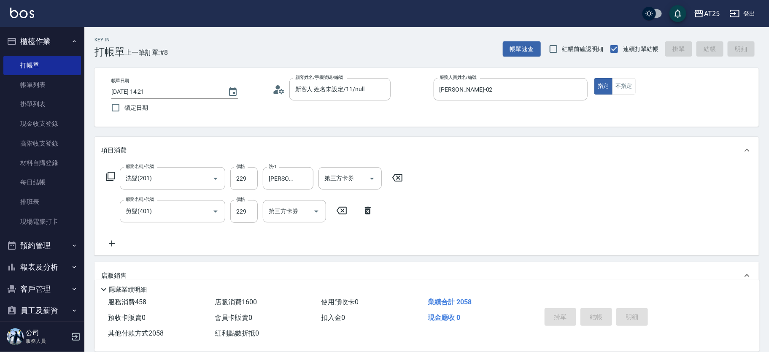
type input "2025/09/13 14:24"
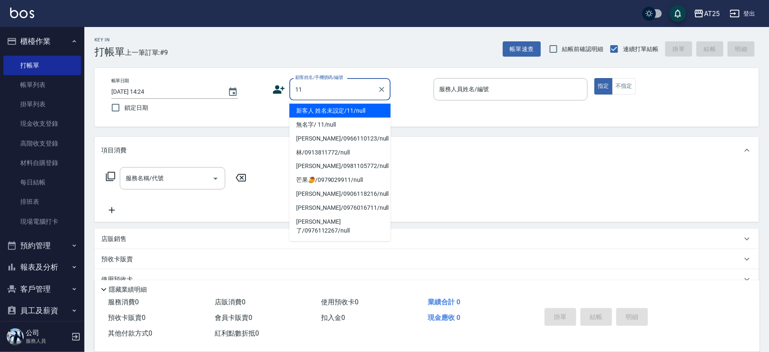
type input "新客人 姓名未設定/11/null"
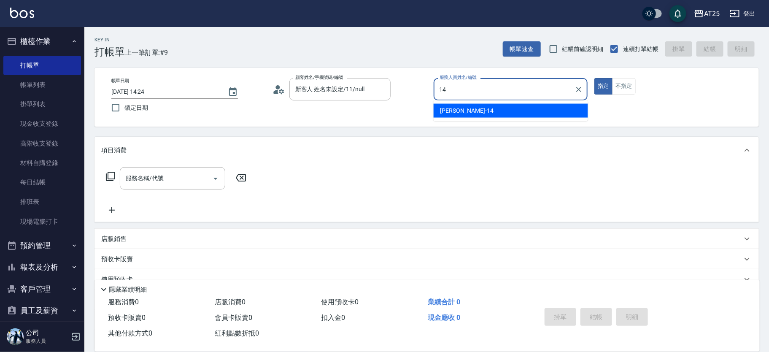
type input "Ken-14"
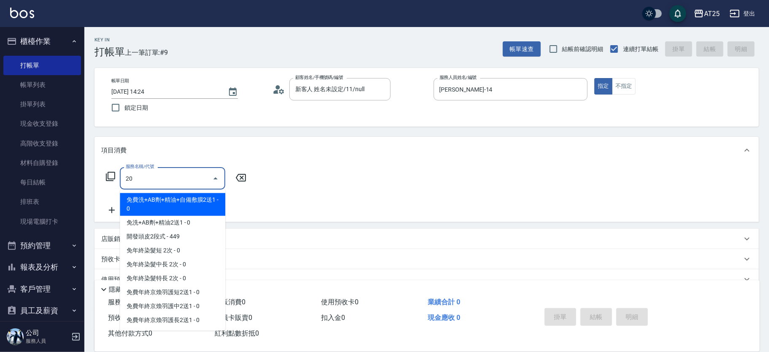
type input "201"
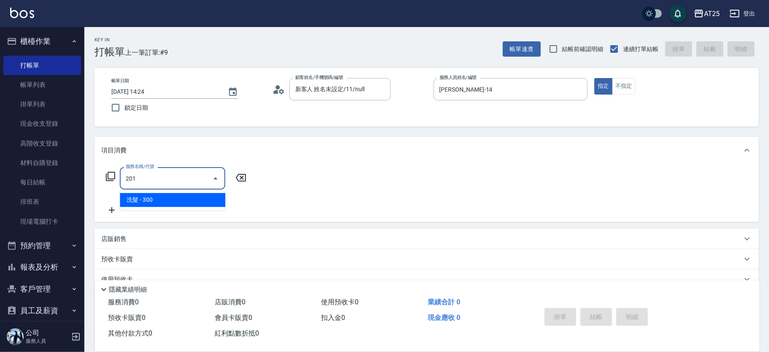
type input "30"
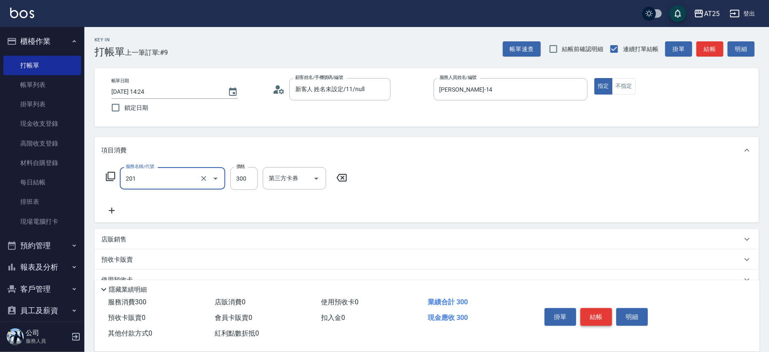
type input "洗髮(201)"
type input "0"
type input "40"
type input "400"
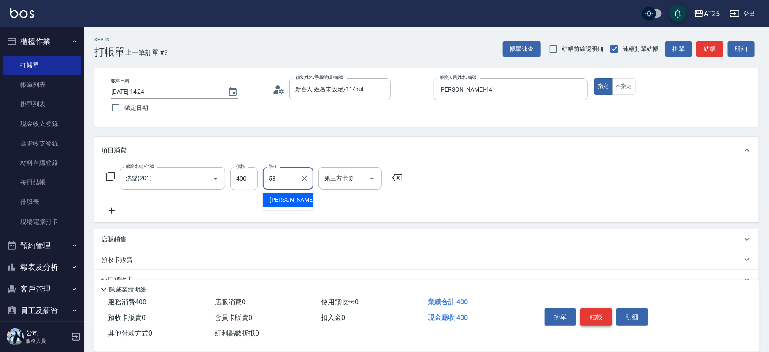
type input "小宇-58"
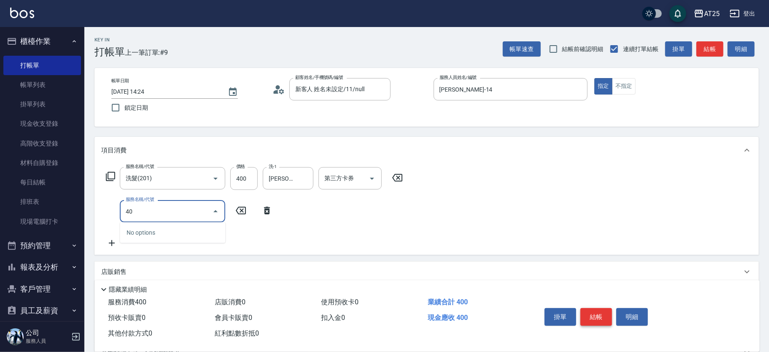
type input "401"
type input "70"
type input "剪髮(401)"
type input "40"
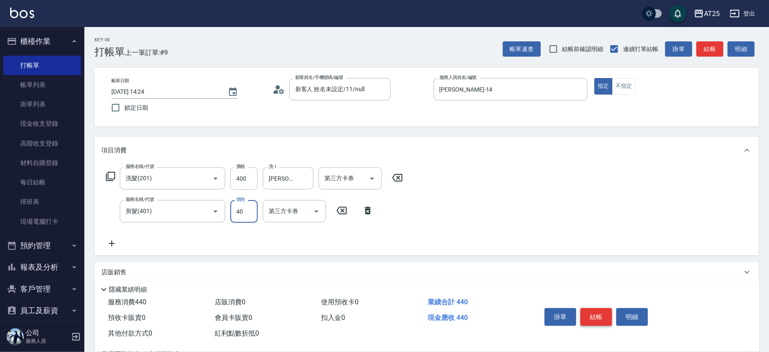
type input "80"
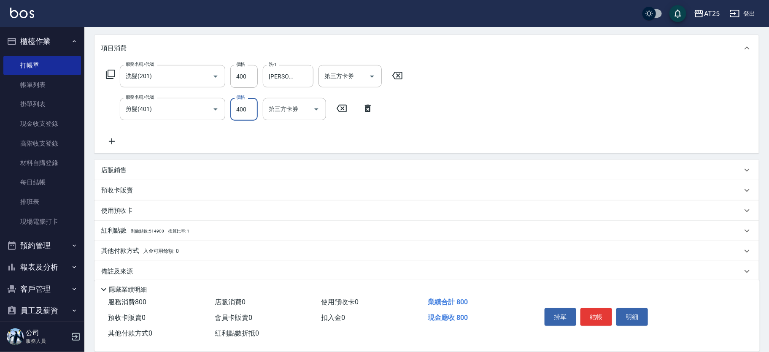
scroll to position [111, 0]
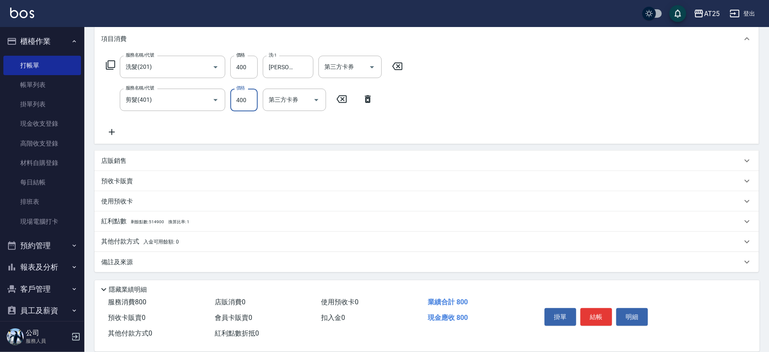
type input "400"
click at [123, 240] on p "其他付款方式 入金可用餘額: 0" at bounding box center [140, 241] width 78 height 9
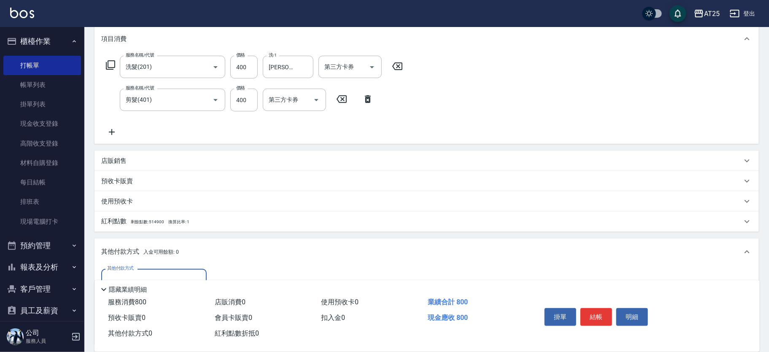
scroll to position [0, 0]
click at [130, 270] on label "其他付款方式" at bounding box center [120, 268] width 27 height 6
click at [130, 272] on input "其他付款方式" at bounding box center [154, 279] width 98 height 15
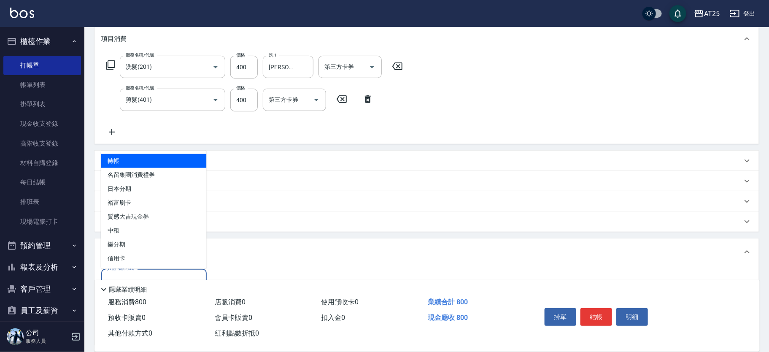
click at [153, 272] on input "其他付款方式" at bounding box center [154, 279] width 98 height 15
click at [146, 157] on span "轉帳" at bounding box center [153, 161] width 105 height 14
type input "轉帳"
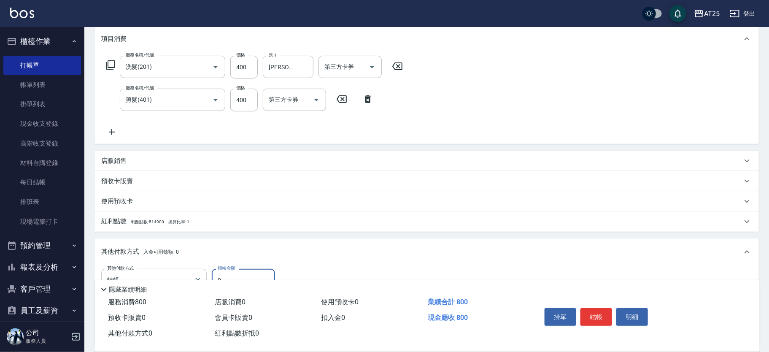
drag, startPoint x: 232, startPoint y: 272, endPoint x: 199, endPoint y: 270, distance: 33.8
click at [199, 270] on div "其他付款方式 轉帳 其他付款方式 轉帳金額 0 轉帳金額" at bounding box center [191, 280] width 180 height 23
type input "70"
type input "80"
type input "0"
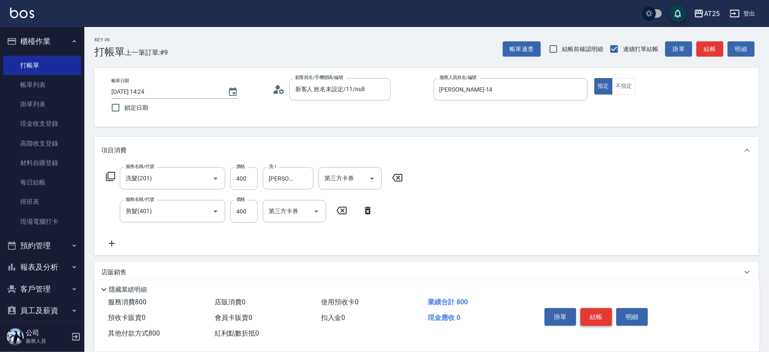
type input "800"
click at [604, 312] on button "結帳" at bounding box center [596, 317] width 32 height 18
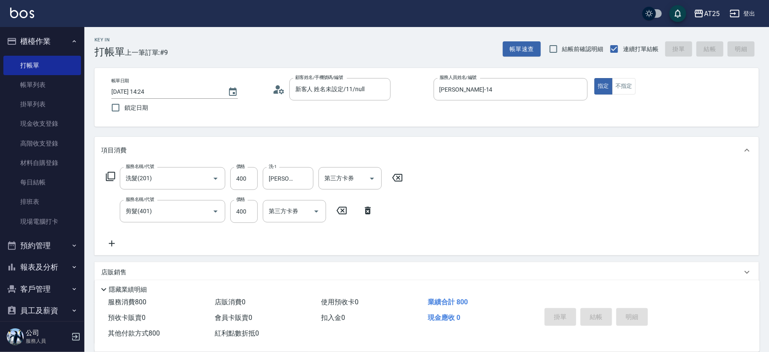
type input "2025/09/13 14:25"
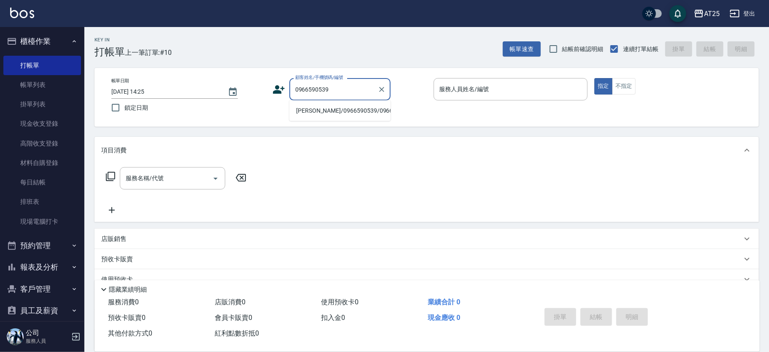
click at [333, 113] on li "陳昱愷/0966590539/0966590539" at bounding box center [339, 111] width 101 height 14
type input "陳昱愷/0966590539/0966590539"
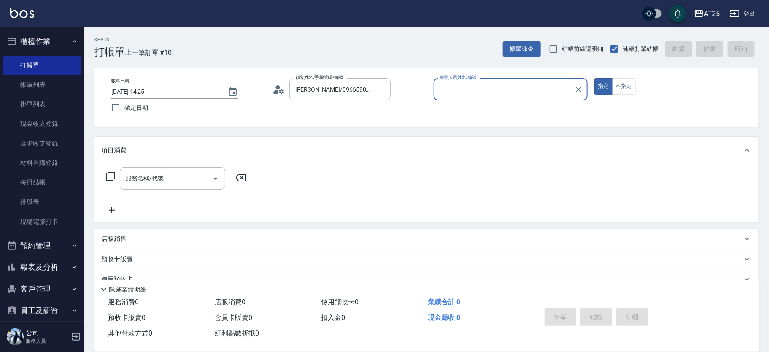
type input "N-39"
click at [156, 175] on input "服務名稱/代號" at bounding box center [166, 178] width 85 height 15
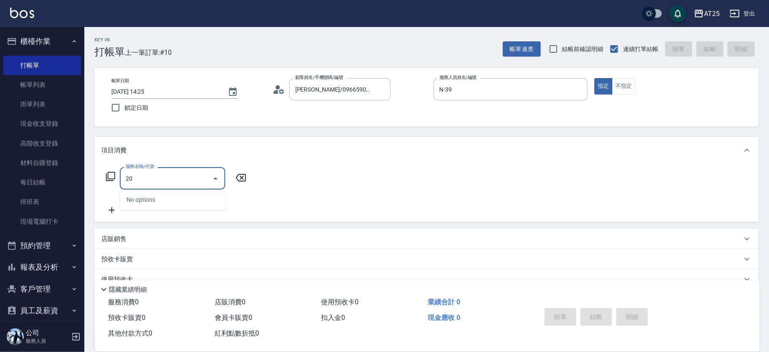
type input "201"
type input "30"
type input "洗髮(201)"
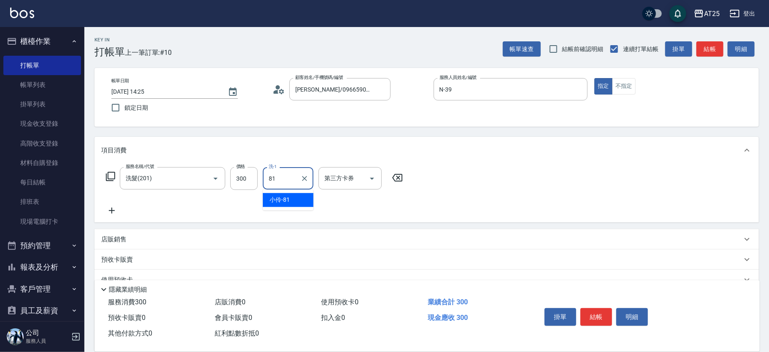
type input "小伶-81"
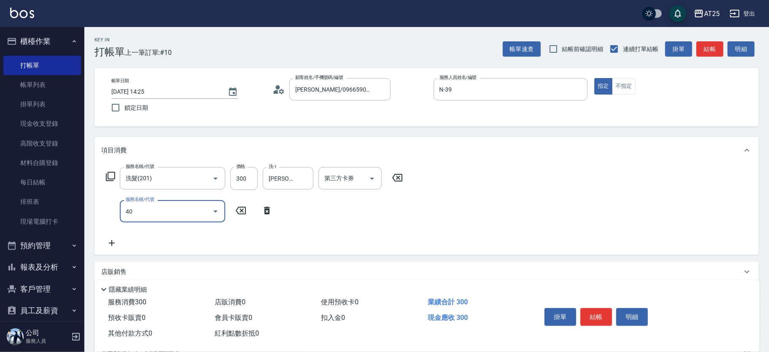
type input "401"
type input "60"
type input "剪髮(401)"
type input "30"
type input "20"
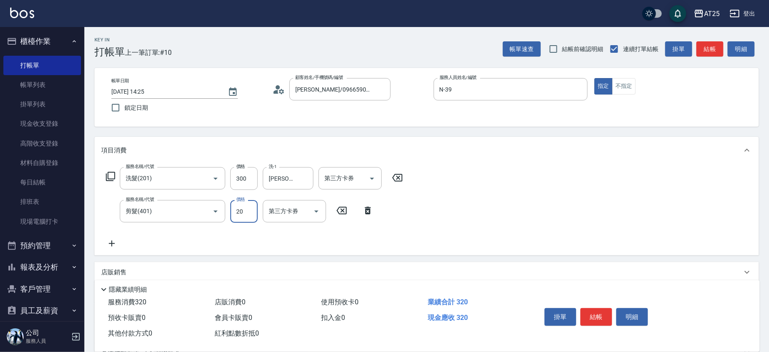
type input "50"
type input "200"
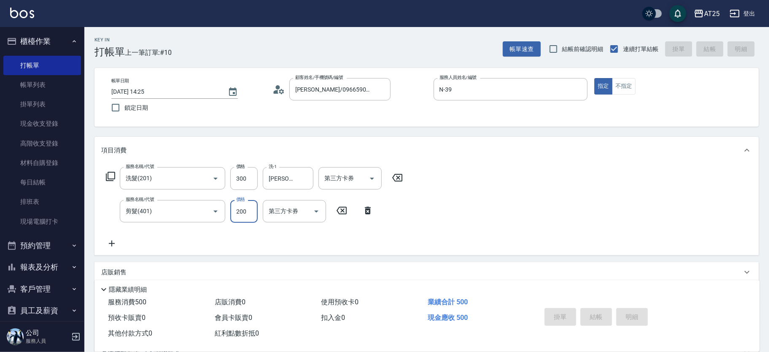
type input "2025/09/13 14:28"
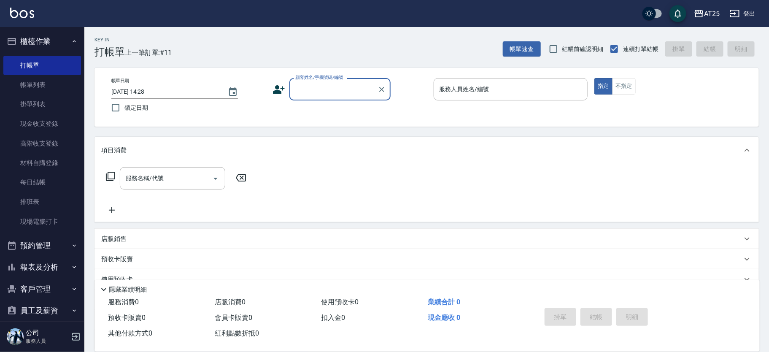
click at [339, 92] on input "顧客姓名/手機號碼/編號" at bounding box center [333, 89] width 81 height 15
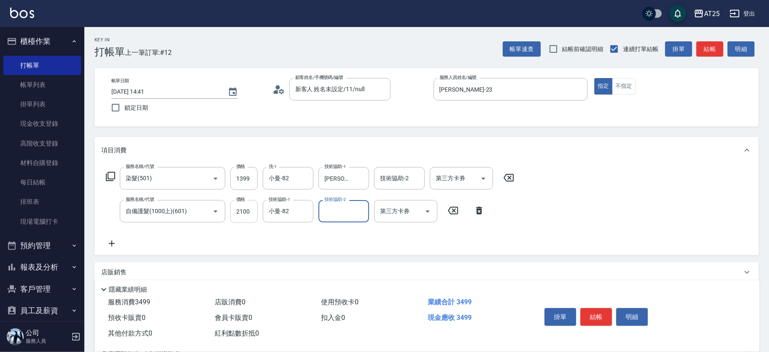
click at [255, 210] on input "2100" at bounding box center [243, 211] width 27 height 23
click at [595, 317] on button "結帳" at bounding box center [596, 317] width 32 height 18
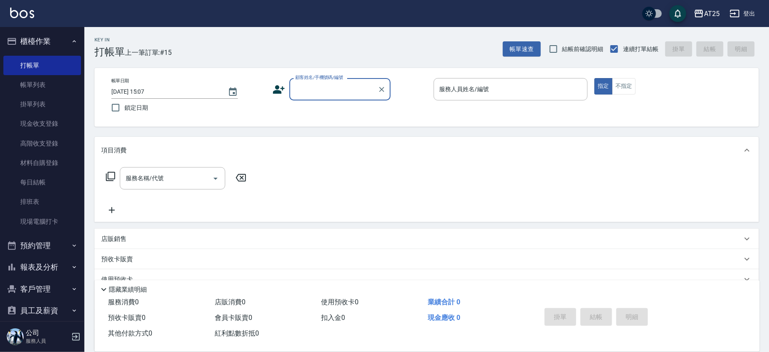
click at [336, 94] on input "顧客姓名/手機號碼/編號" at bounding box center [333, 89] width 81 height 15
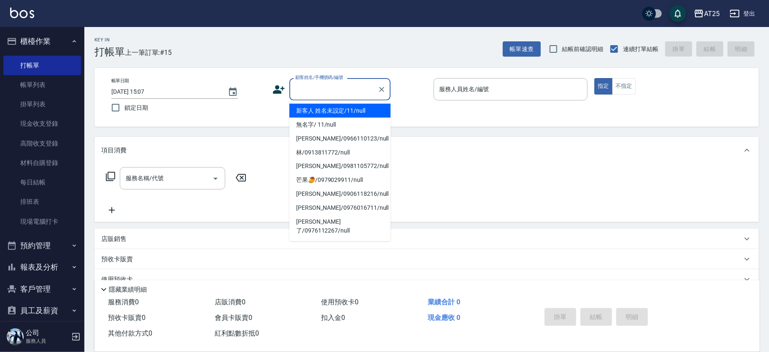
click at [353, 111] on li "新客人 姓名未設定/11/null" at bounding box center [339, 111] width 101 height 14
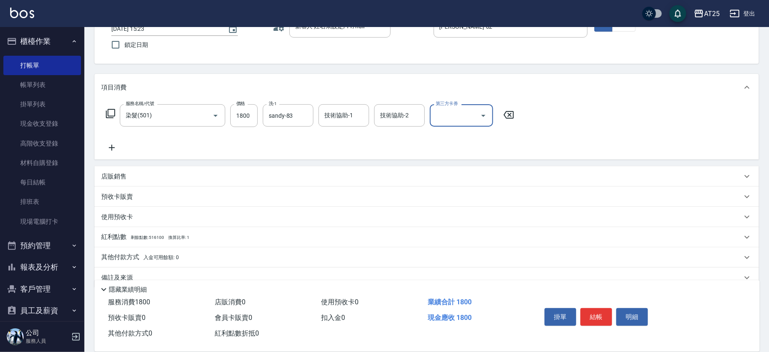
scroll to position [65, 0]
click at [151, 174] on div "店販銷售" at bounding box center [421, 174] width 640 height 9
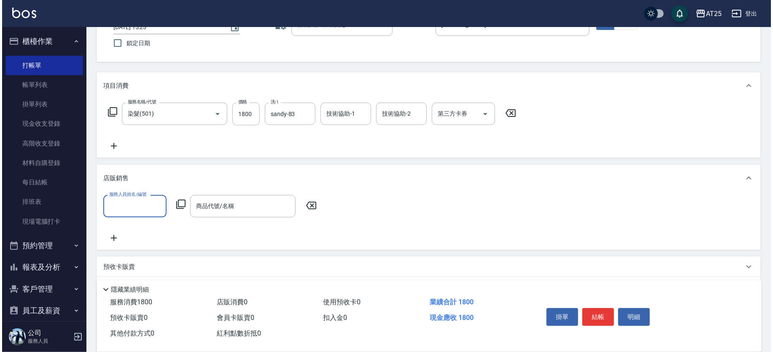
scroll to position [0, 0]
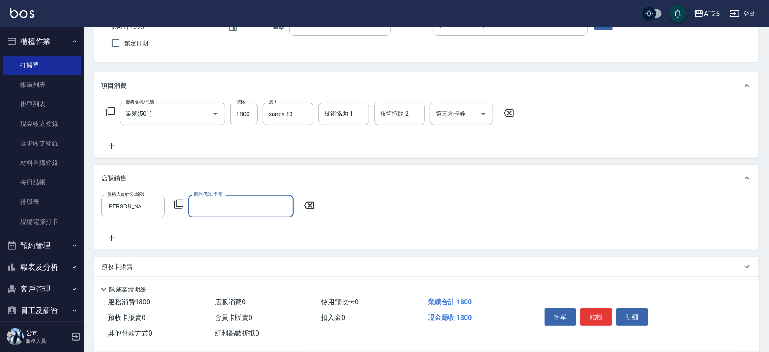
click at [175, 202] on icon at bounding box center [178, 203] width 9 height 9
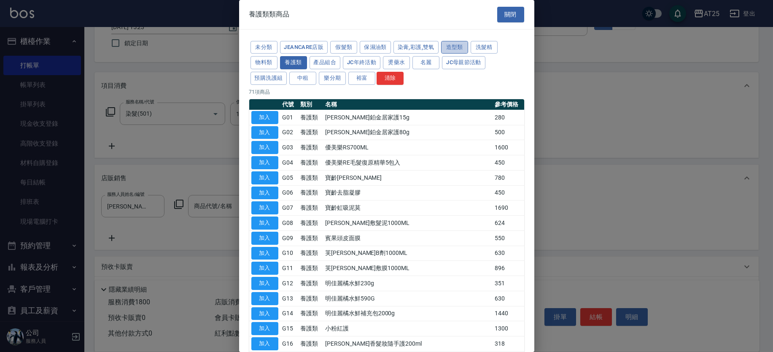
click at [459, 46] on button "造型類" at bounding box center [454, 47] width 27 height 13
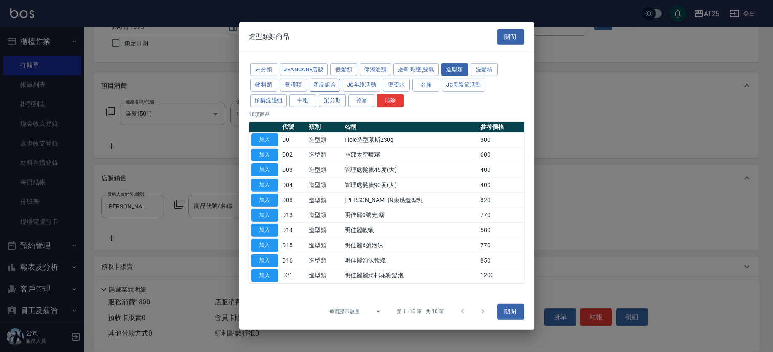
click at [325, 84] on button "產品組合" at bounding box center [324, 84] width 31 height 13
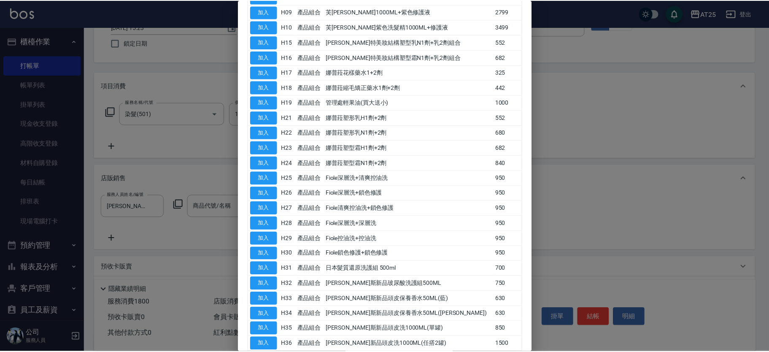
scroll to position [255, 0]
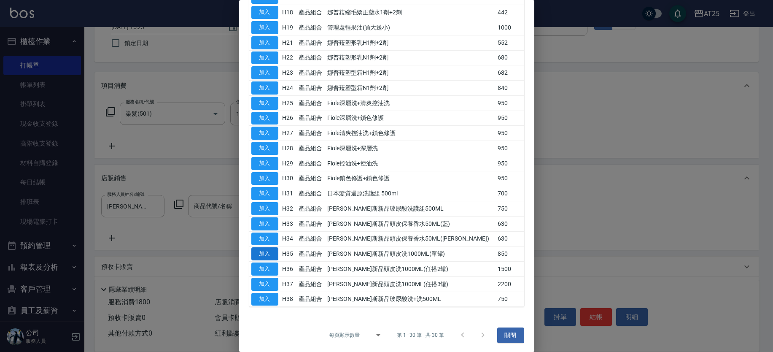
click at [270, 250] on button "加入" at bounding box center [264, 253] width 27 height 13
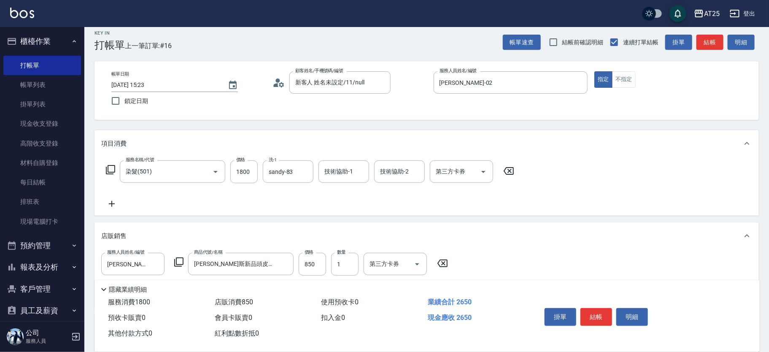
scroll to position [0, 0]
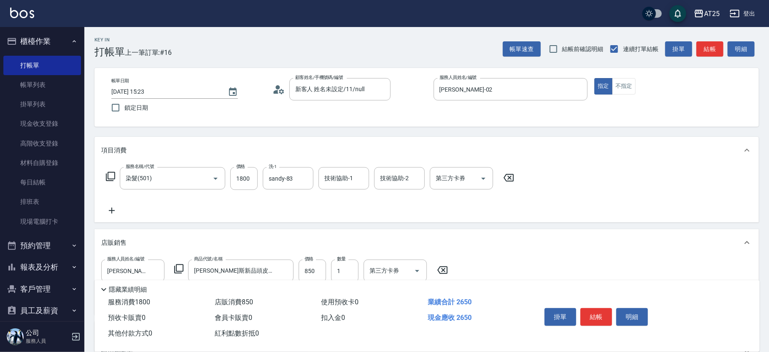
click at [591, 312] on button "結帳" at bounding box center [596, 317] width 32 height 18
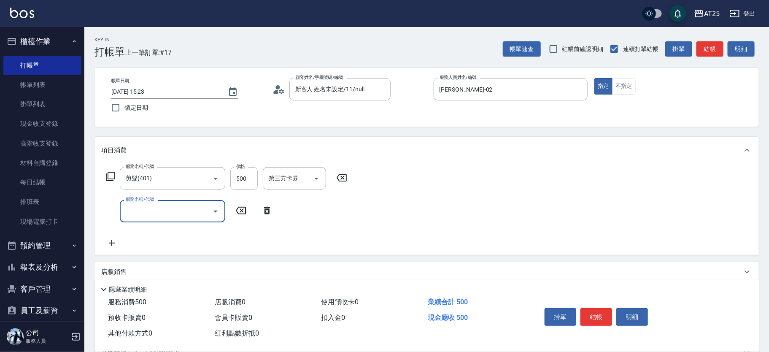
click at [183, 199] on div "服務名稱/代號 剪髮(401) 服務名稱/代號 價格 500 價格 第三方卡券 第三方卡券 服務名稱/代號 服務名稱/代號" at bounding box center [226, 207] width 251 height 81
click at [184, 207] on input "服務名稱/代號" at bounding box center [166, 211] width 85 height 15
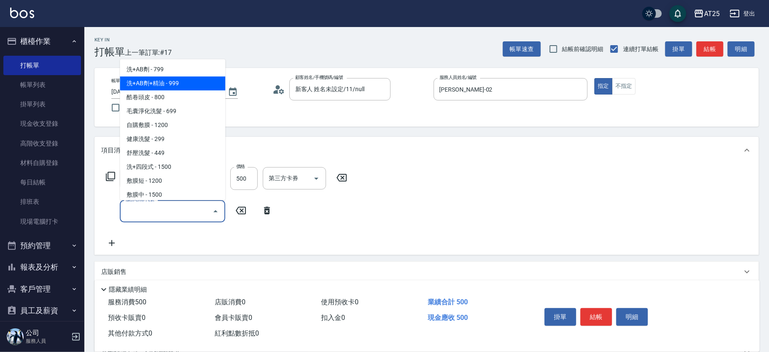
click at [174, 89] on span "洗+AB劑+精油 - 999" at bounding box center [172, 84] width 105 height 14
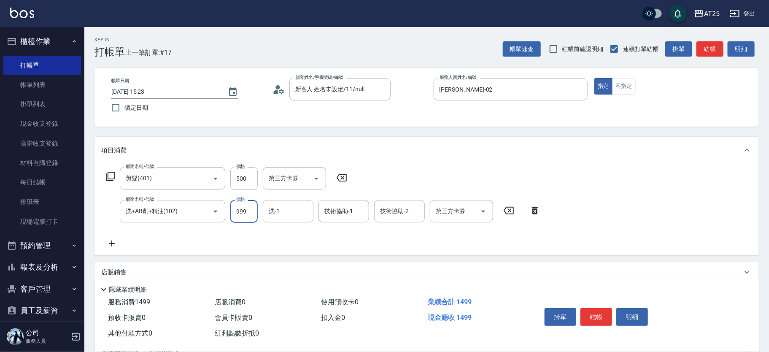
click at [243, 207] on input "999" at bounding box center [243, 211] width 27 height 23
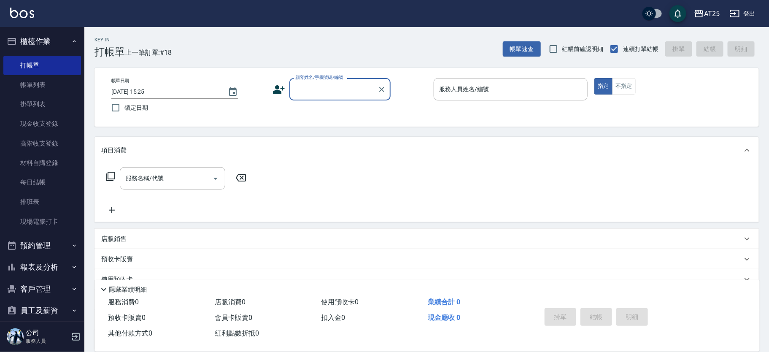
click at [329, 89] on input "顧客姓名/手機號碼/編號" at bounding box center [333, 89] width 81 height 15
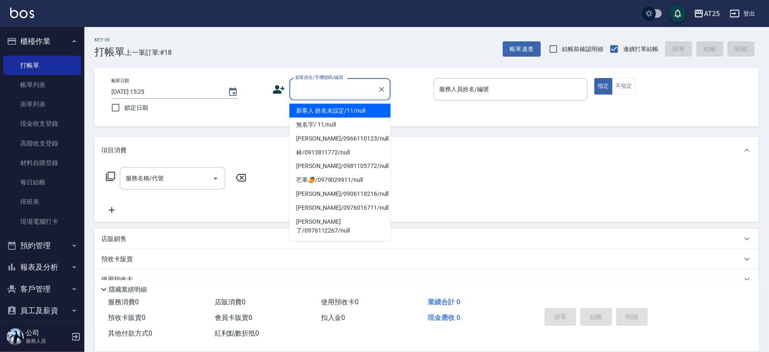
drag, startPoint x: 331, startPoint y: 95, endPoint x: 337, endPoint y: 110, distance: 16.3
click at [337, 110] on li "新客人 姓名未設定/11/null" at bounding box center [339, 111] width 101 height 14
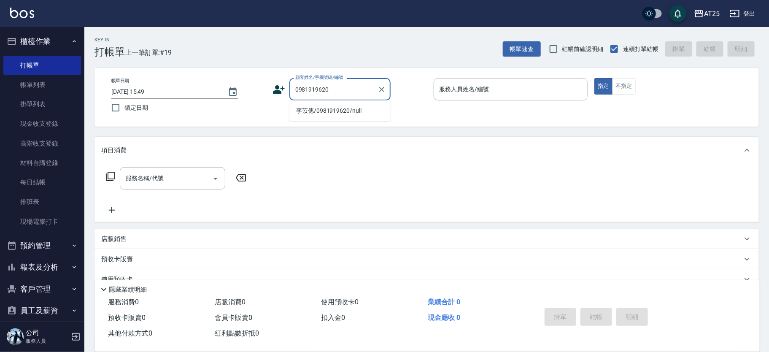
click at [337, 110] on li "李苡僡/0981919620/null" at bounding box center [339, 111] width 101 height 14
click at [337, 110] on li "侯家雋/0905299012/null" at bounding box center [339, 111] width 101 height 14
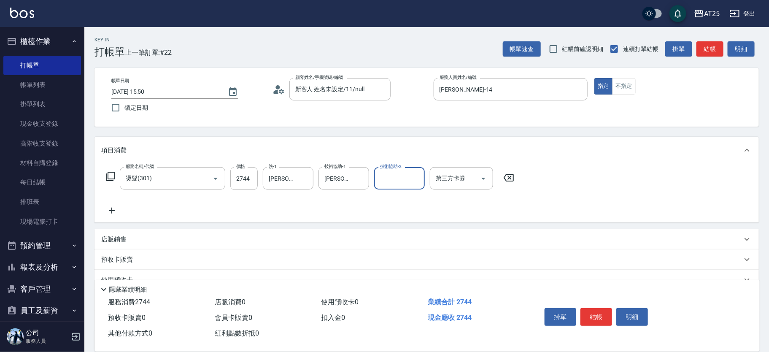
scroll to position [78, 0]
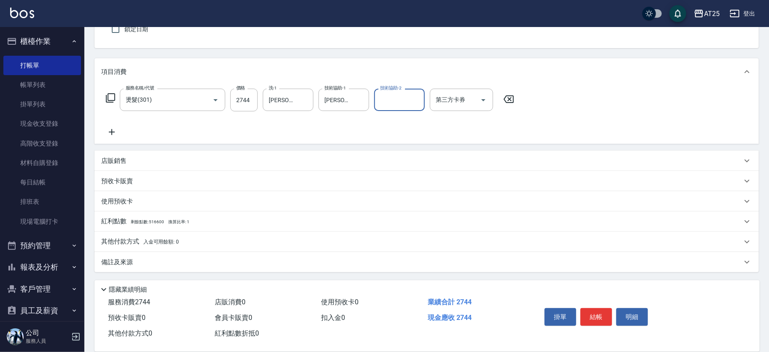
click at [197, 247] on div "其他付款方式 入金可用餘額: 0" at bounding box center [426, 241] width 664 height 20
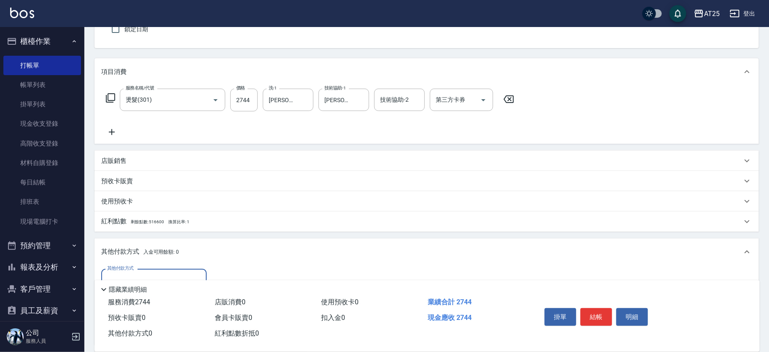
scroll to position [177, 0]
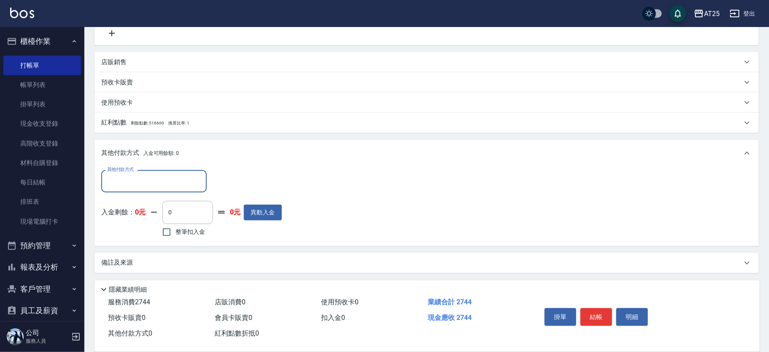
click at [167, 183] on input "其他付款方式" at bounding box center [154, 181] width 98 height 15
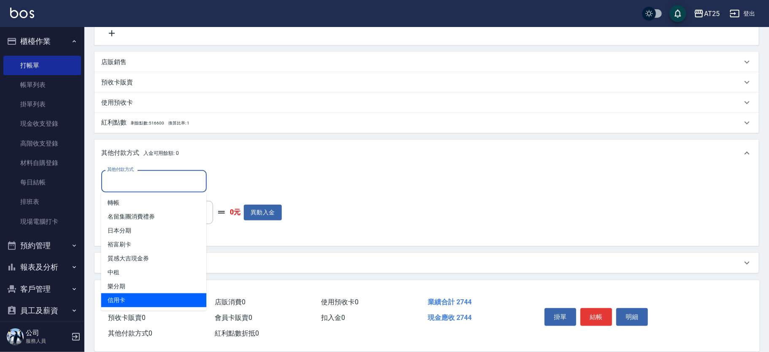
click at [133, 295] on span "信用卡" at bounding box center [153, 300] width 105 height 14
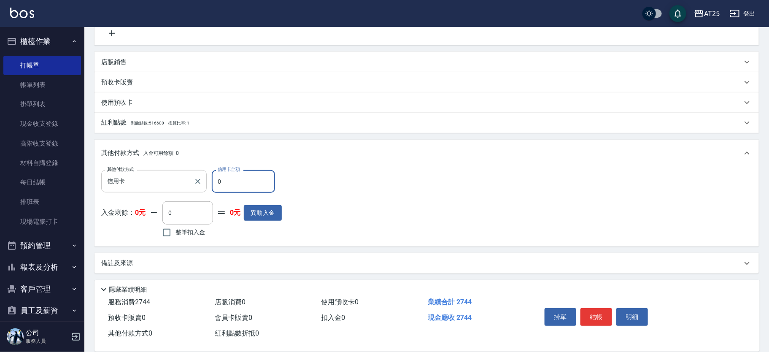
drag, startPoint x: 230, startPoint y: 184, endPoint x: 188, endPoint y: 185, distance: 41.3
click at [188, 185] on div "其他付款方式 信用卡 其他付款方式 信用卡金額 0 信用卡金額" at bounding box center [191, 181] width 180 height 23
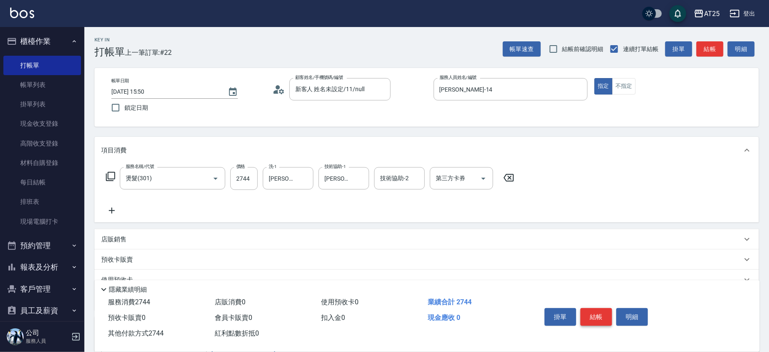
click at [605, 313] on button "結帳" at bounding box center [596, 317] width 32 height 18
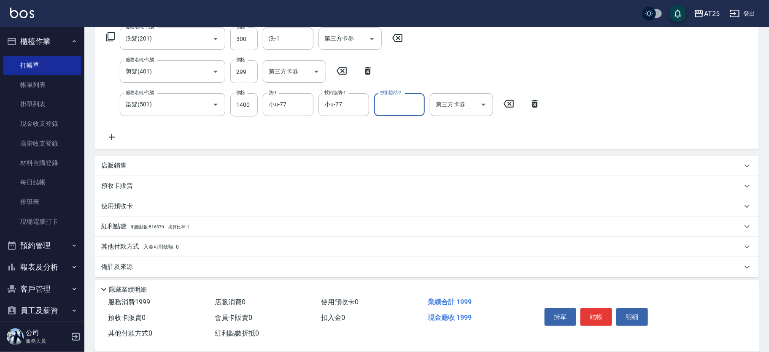
scroll to position [144, 0]
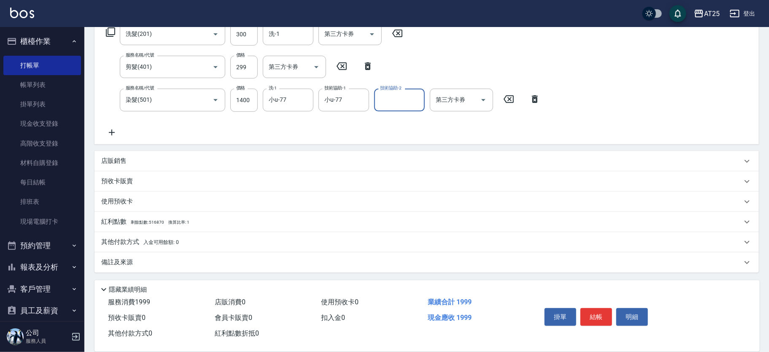
click at [110, 243] on p "其他付款方式 入金可用餘額: 0" at bounding box center [140, 241] width 78 height 9
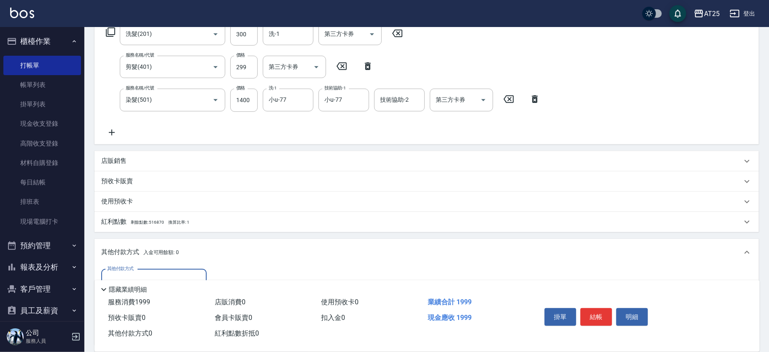
scroll to position [2, 0]
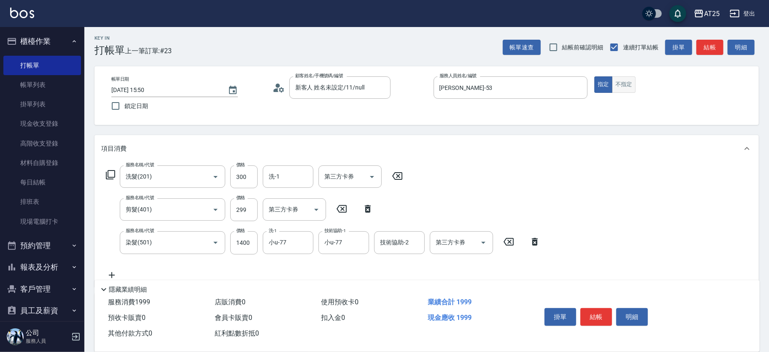
click at [629, 90] on button "不指定" at bounding box center [624, 84] width 24 height 16
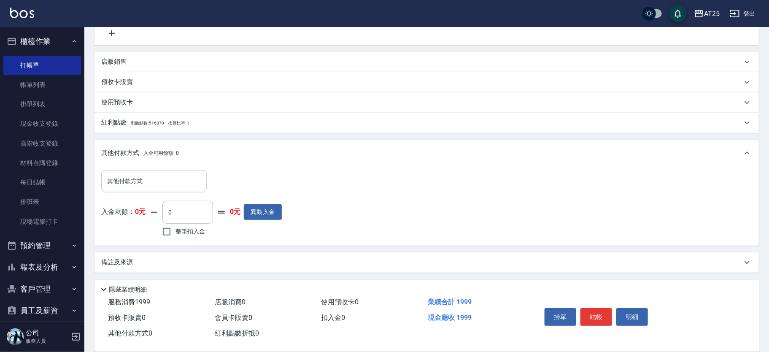
click at [149, 184] on input "其他付款方式" at bounding box center [154, 181] width 98 height 15
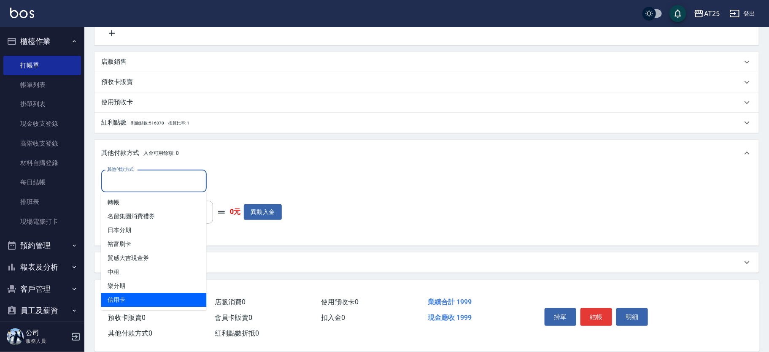
click at [139, 304] on span "信用卡" at bounding box center [153, 300] width 105 height 14
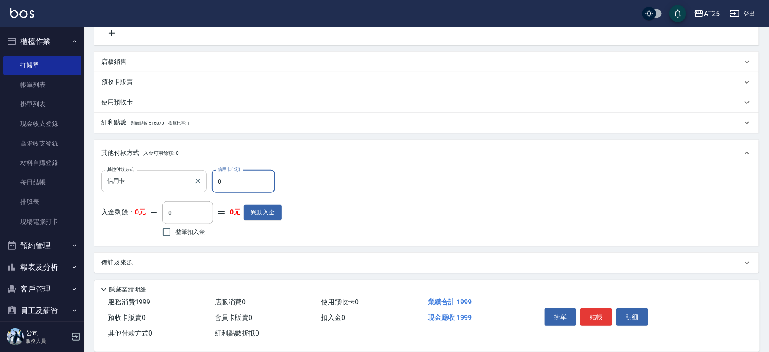
drag, startPoint x: 234, startPoint y: 180, endPoint x: 190, endPoint y: 180, distance: 44.3
click at [190, 180] on div "其他付款方式 信用卡 其他付款方式 信用卡金額 0 信用卡金額" at bounding box center [191, 181] width 180 height 23
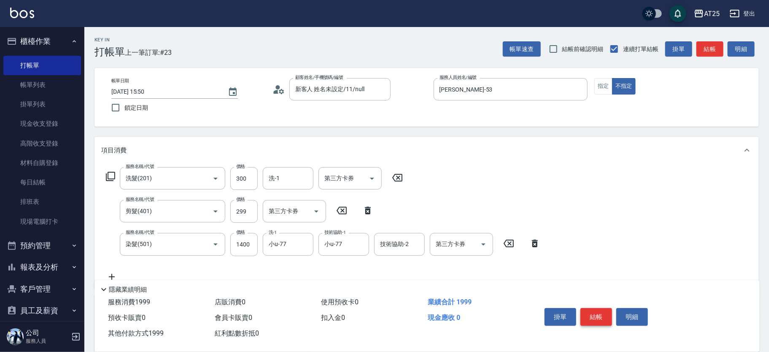
click at [597, 312] on button "結帳" at bounding box center [596, 317] width 32 height 18
